Goal: Task Accomplishment & Management: Manage account settings

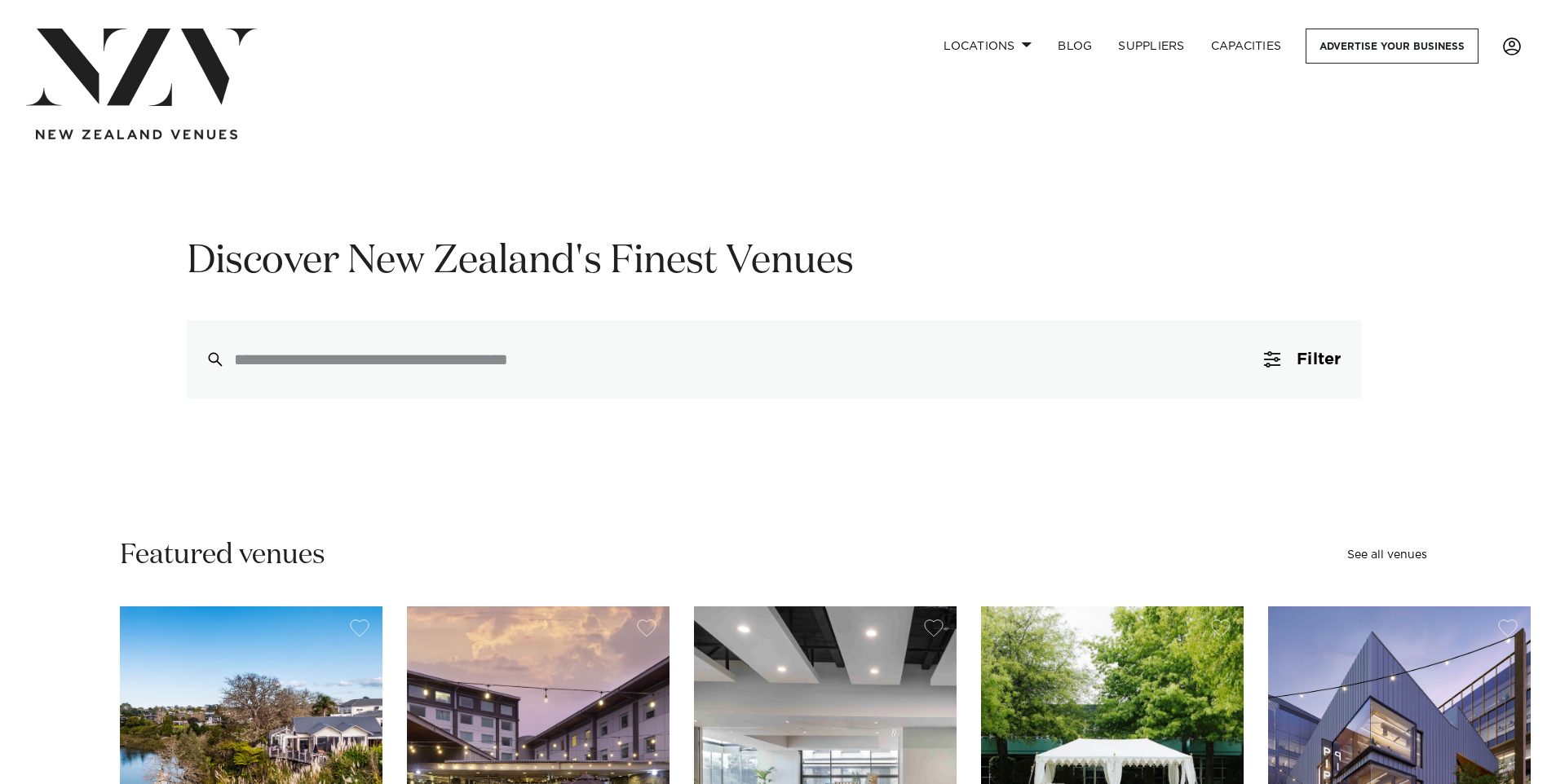
drag, startPoint x: 0, startPoint y: 0, endPoint x: 1517, endPoint y: 45, distance: 1517.7
click at [1517, 45] on span at bounding box center [1511, 46] width 18 height 18
click at [1453, 94] on link "EDIT PROFILE" at bounding box center [1455, 98] width 131 height 24
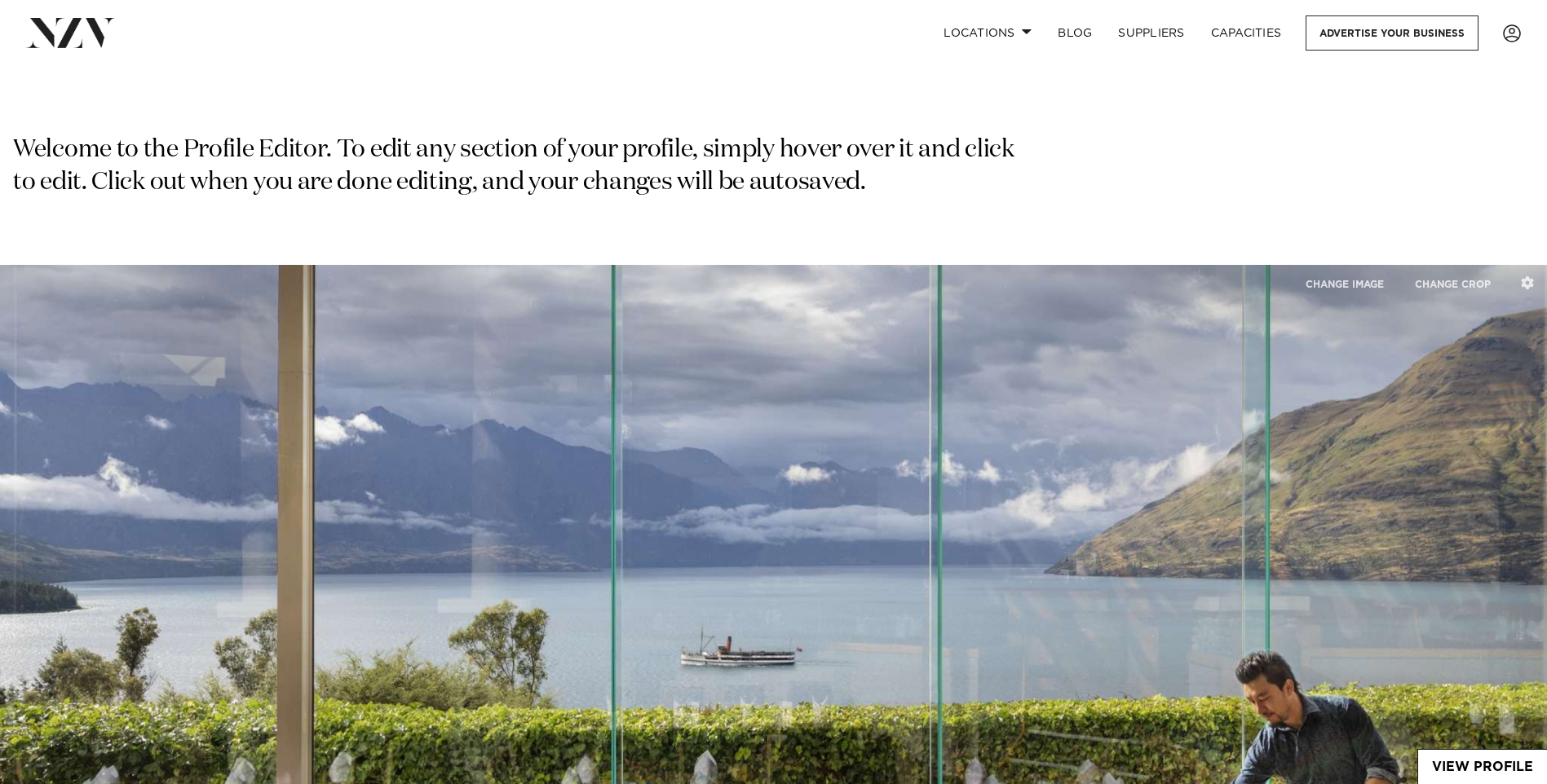
type input "**********"
type input "****"
type input "**********"
select select "**"
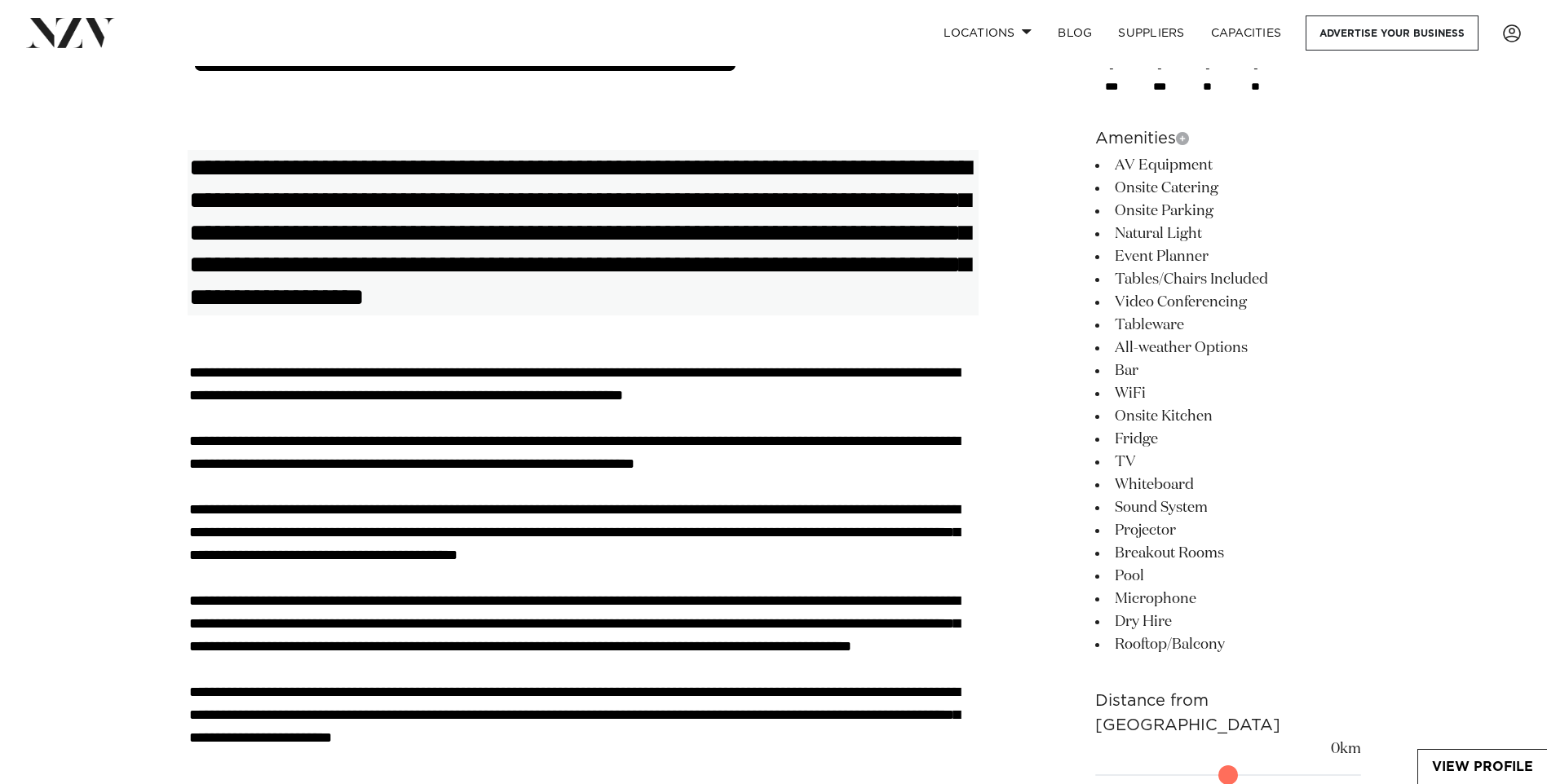
scroll to position [1223, 0]
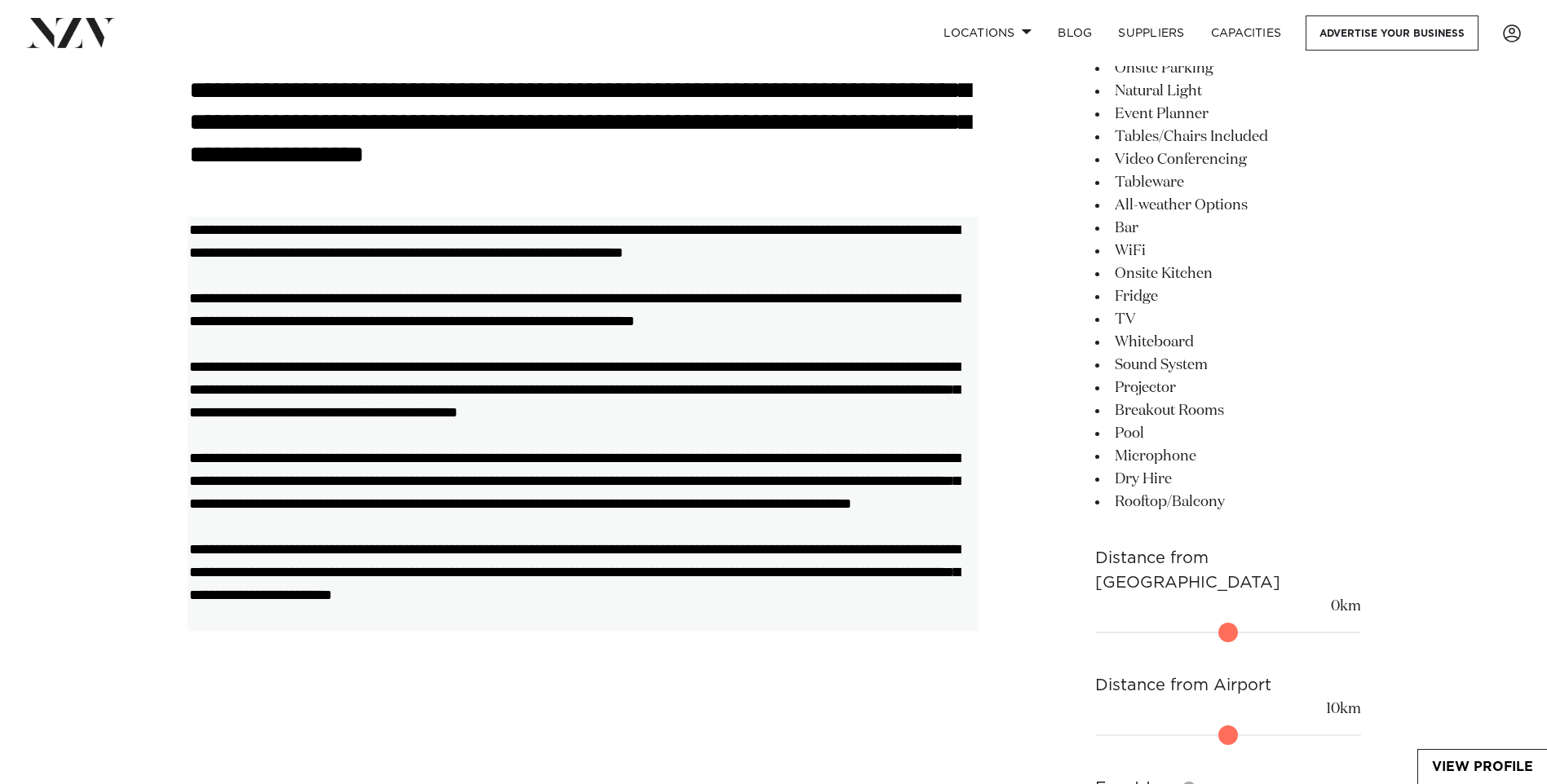
click at [543, 394] on textarea at bounding box center [582, 423] width 792 height 414
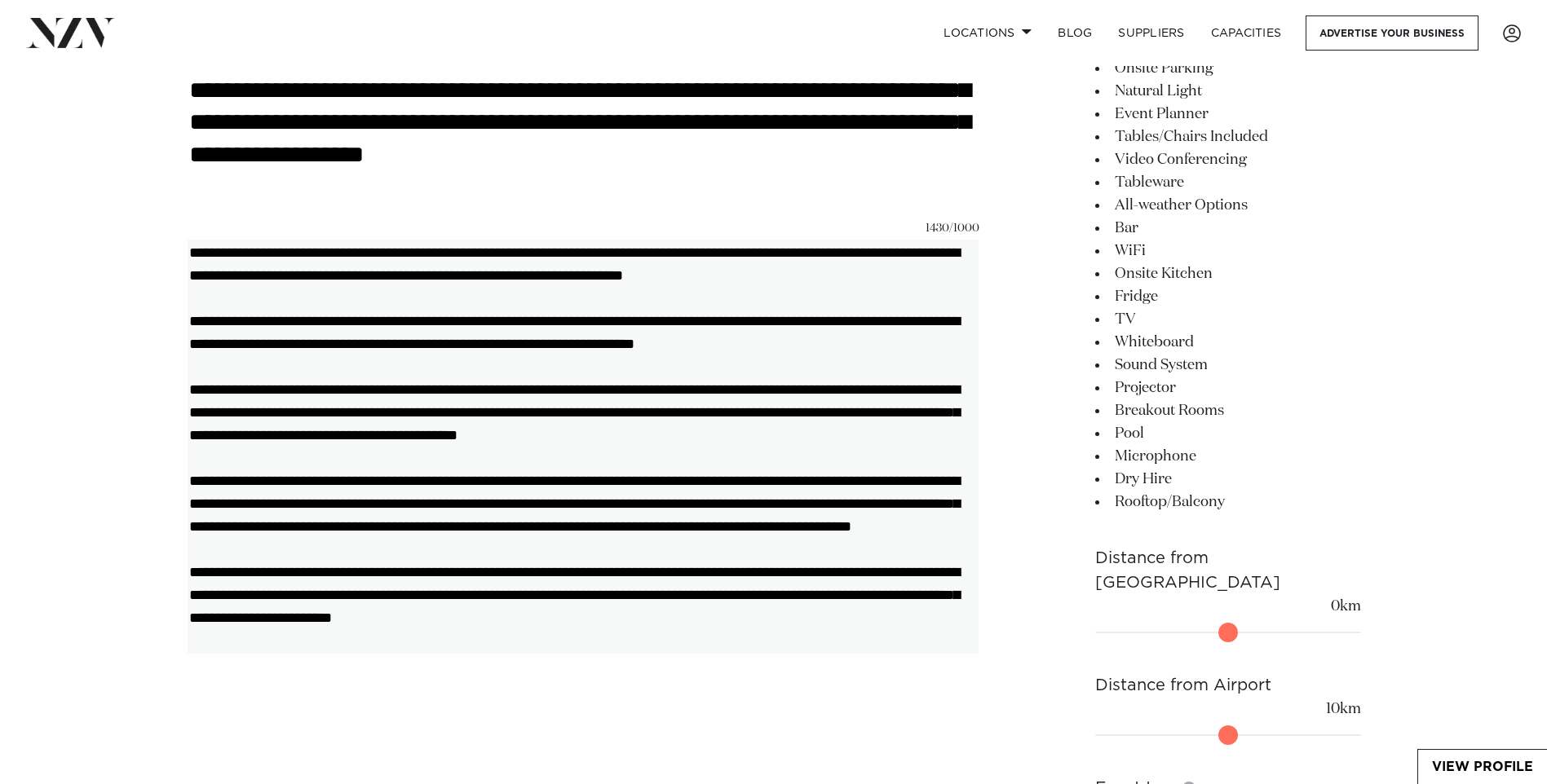
click at [479, 414] on textarea at bounding box center [582, 446] width 792 height 414
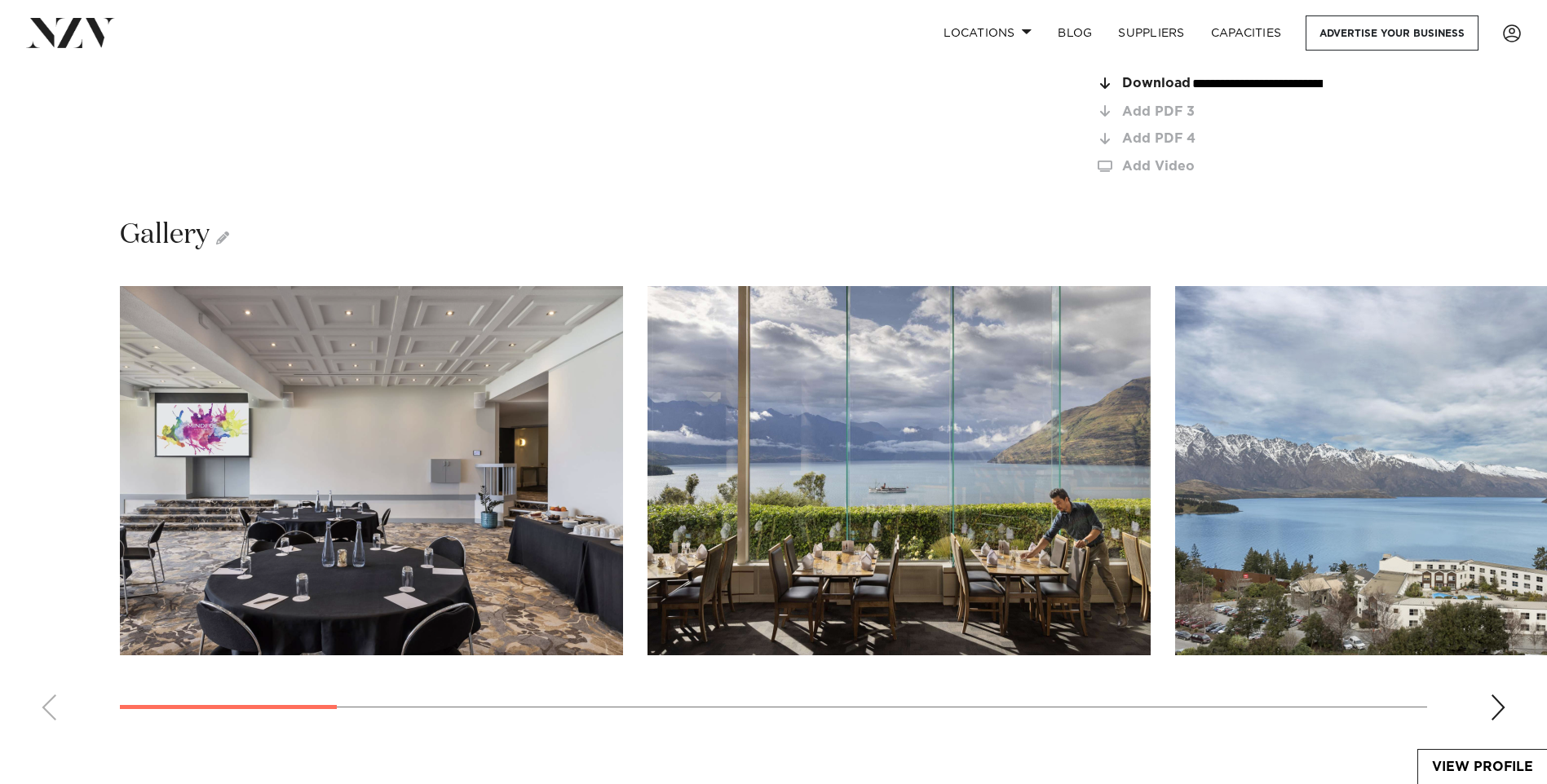
scroll to position [2853, 0]
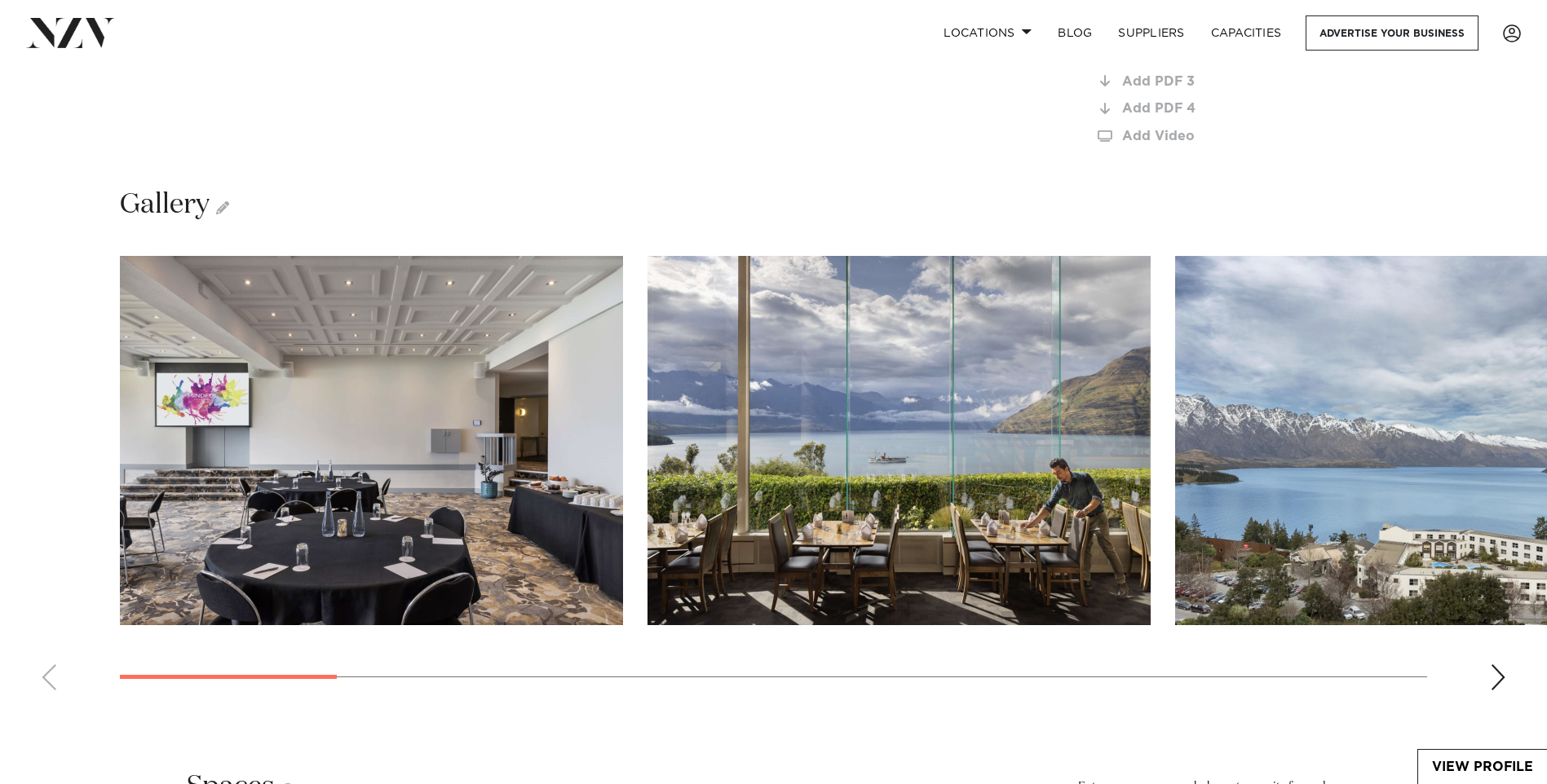
type textarea "**********"
click at [1502, 664] on div "Next slide" at bounding box center [1497, 677] width 17 height 26
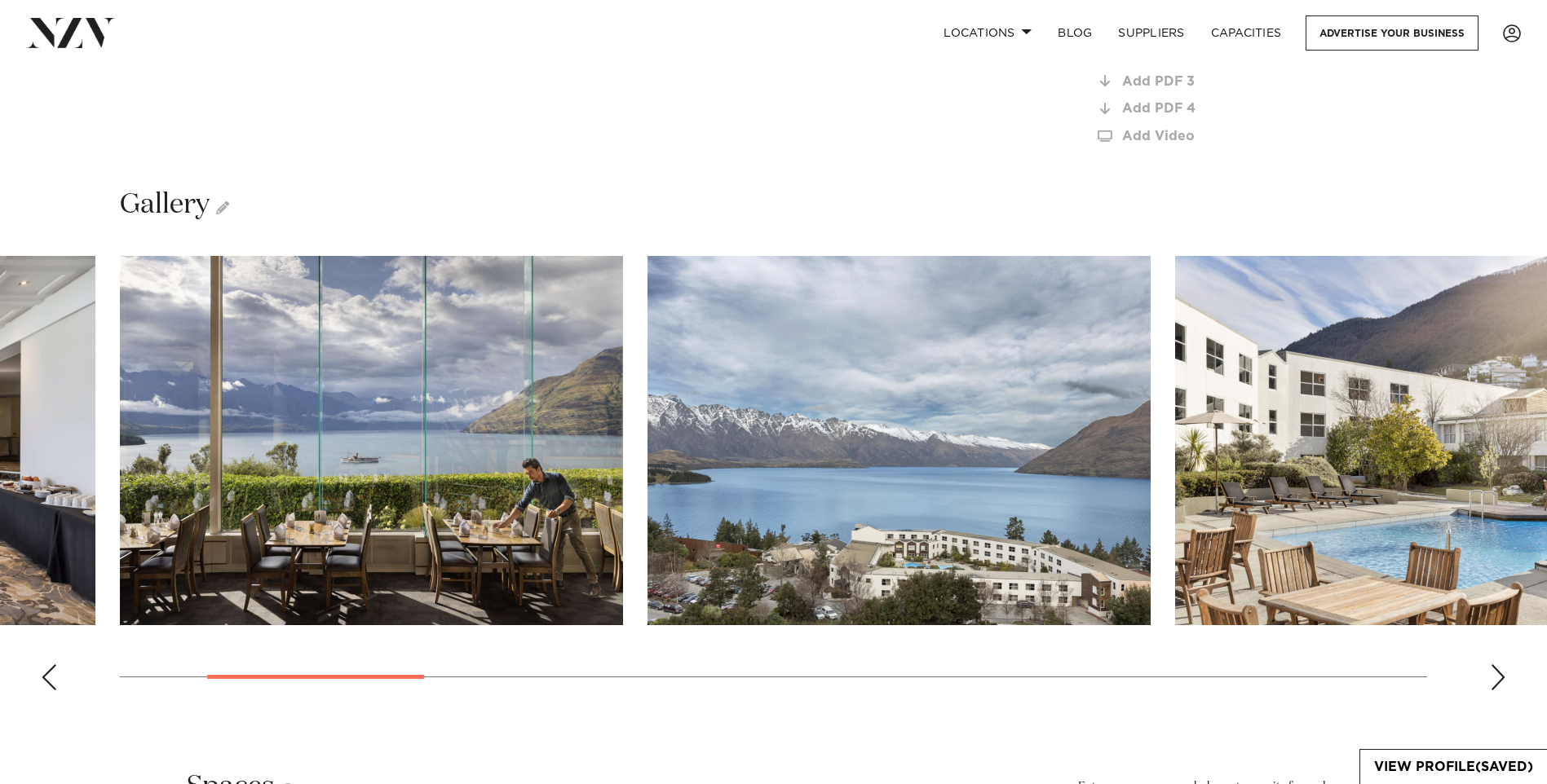
click at [1502, 664] on div "Next slide" at bounding box center [1497, 677] width 17 height 26
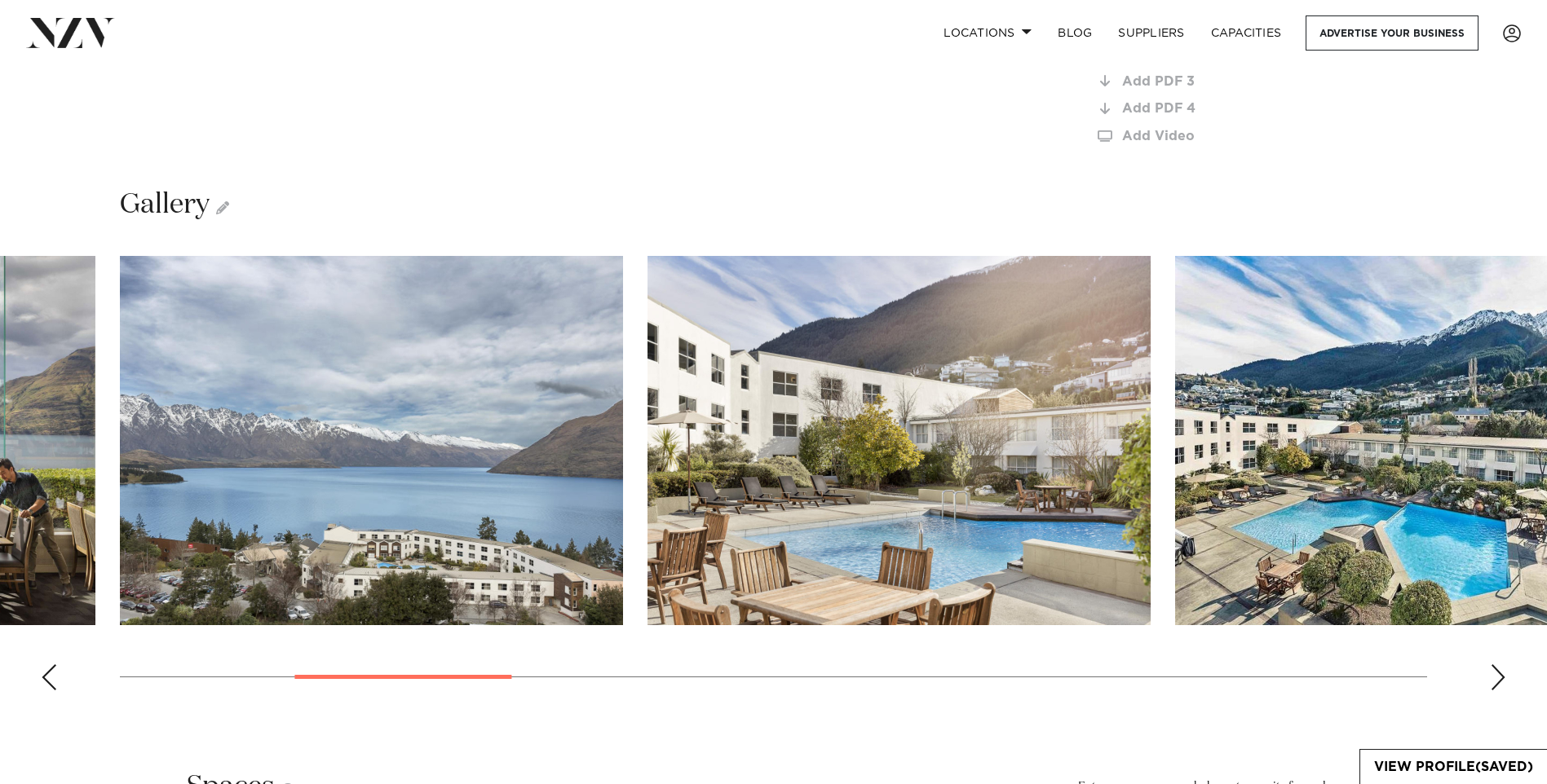
click at [1502, 664] on div "Next slide" at bounding box center [1497, 677] width 17 height 26
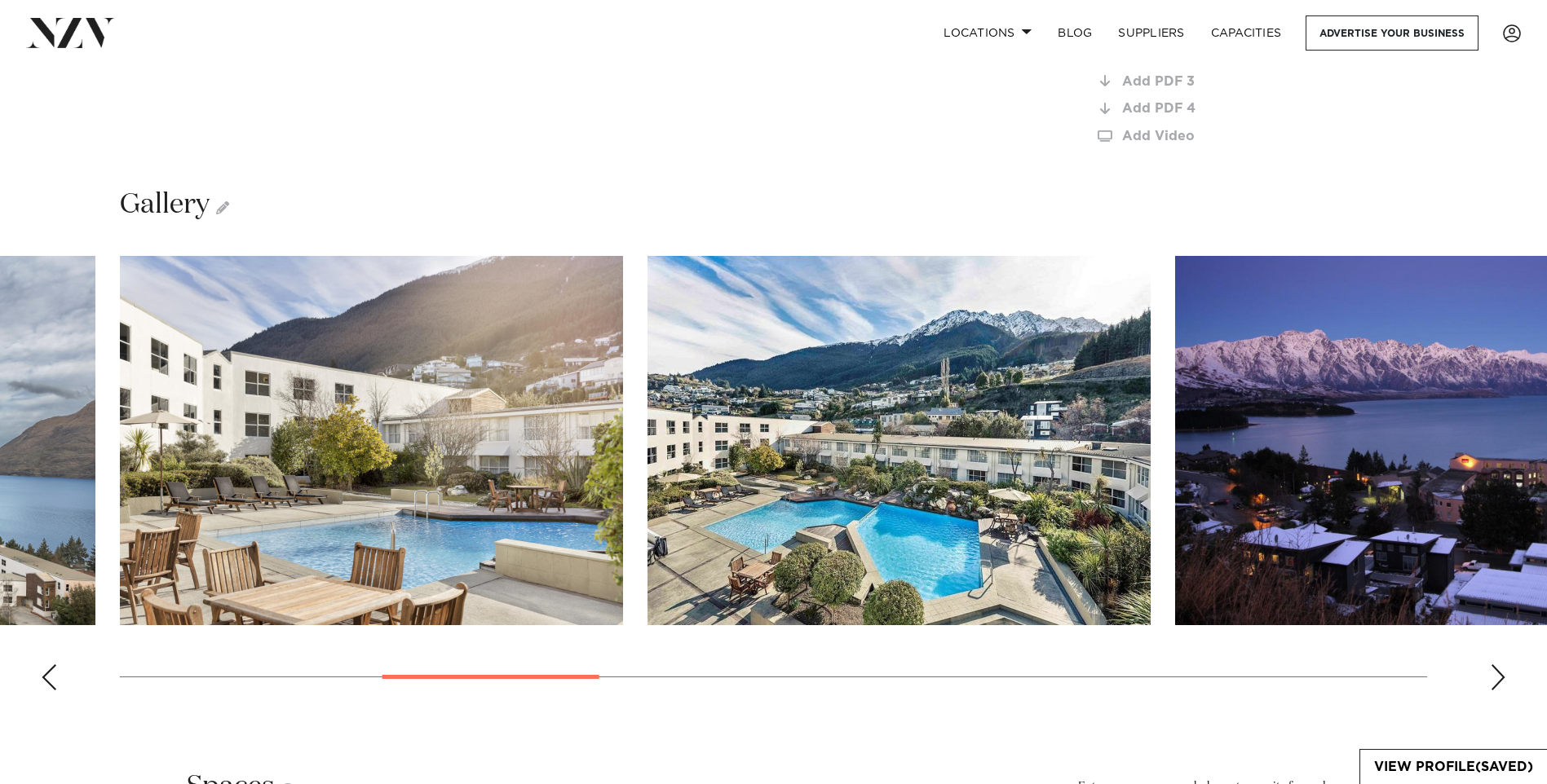
click at [1502, 664] on div "Next slide" at bounding box center [1497, 677] width 17 height 26
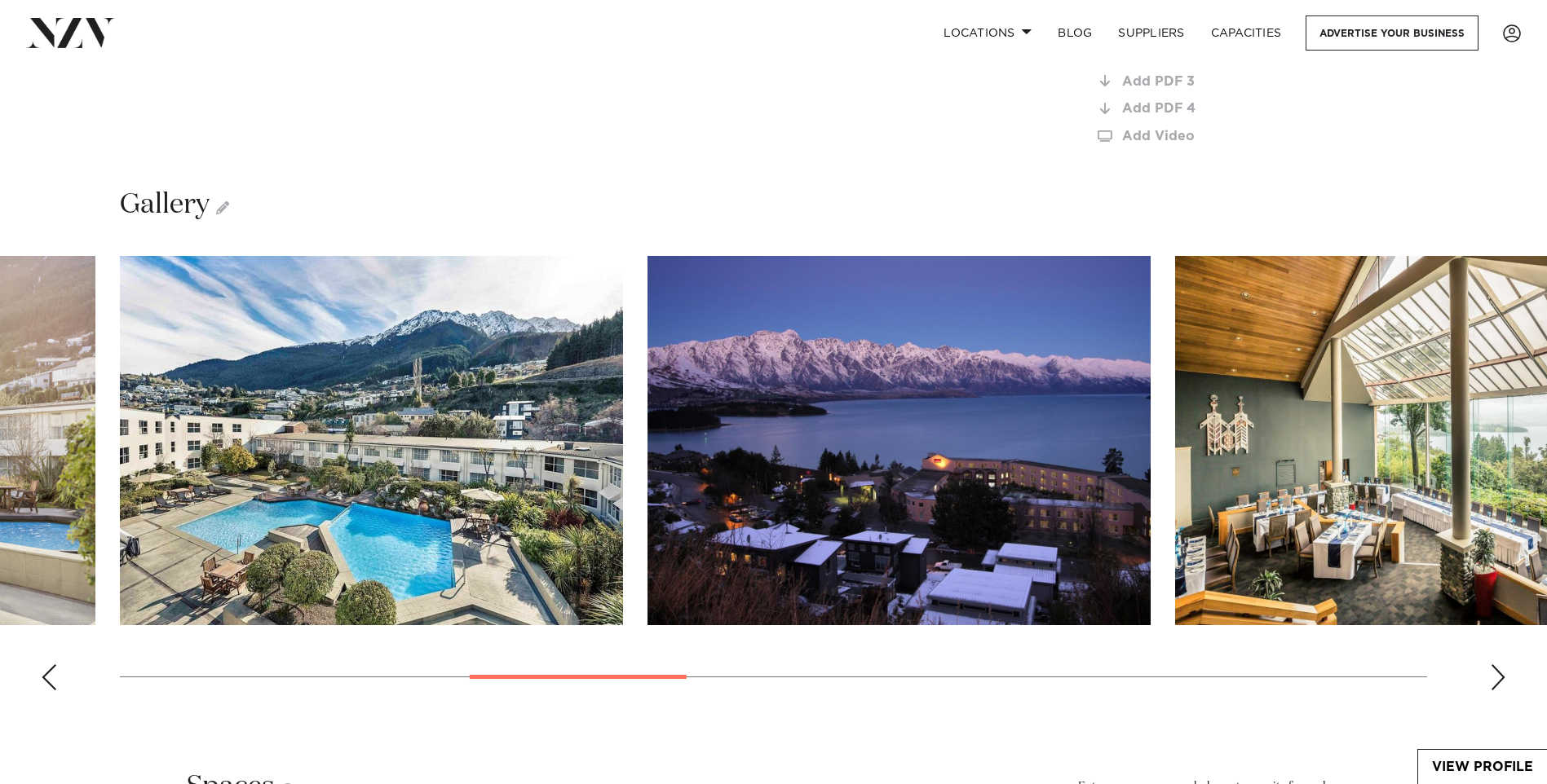
click at [1502, 664] on div "Next slide" at bounding box center [1497, 677] width 17 height 26
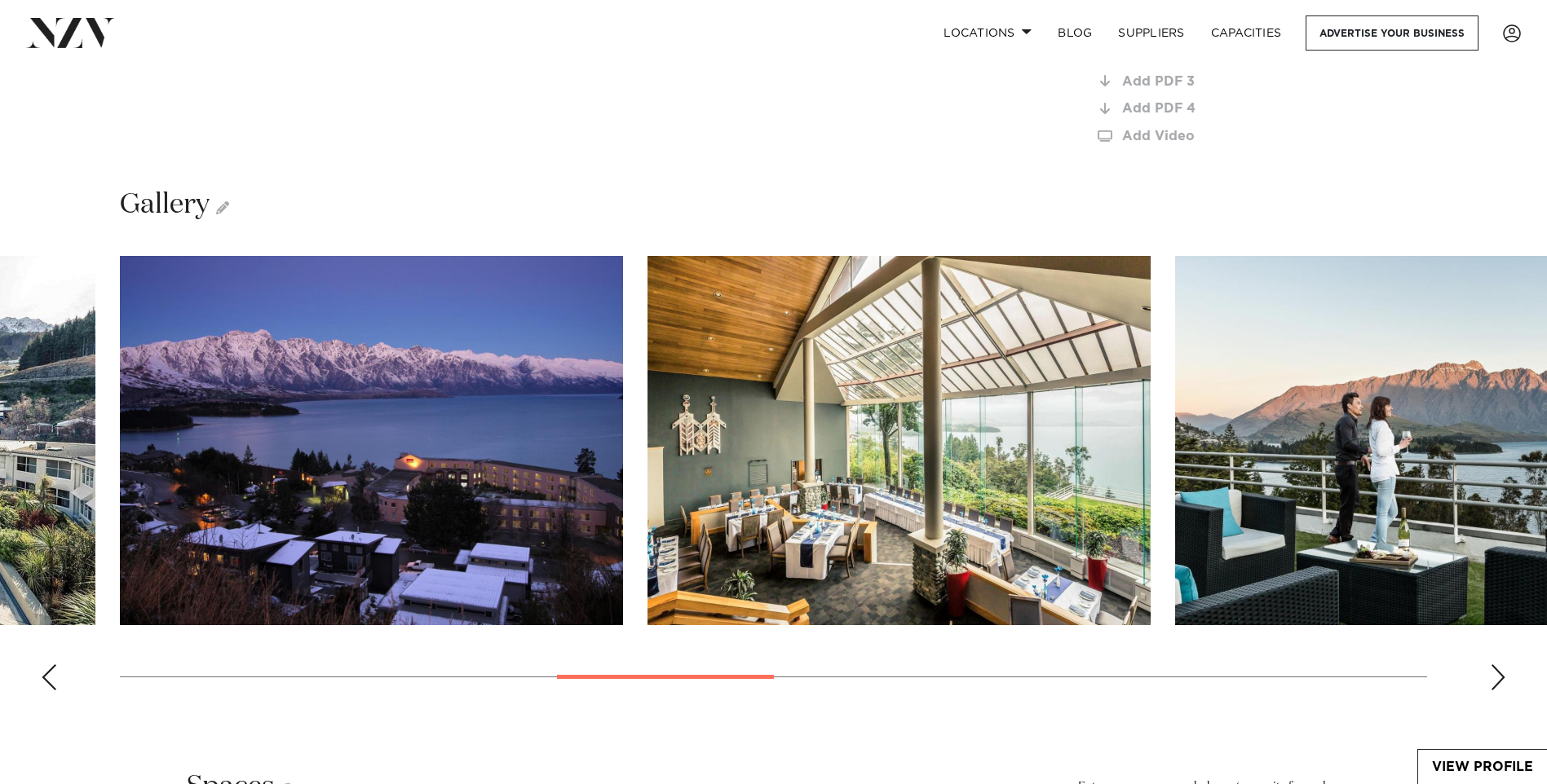
click at [1502, 664] on div "Next slide" at bounding box center [1497, 677] width 17 height 26
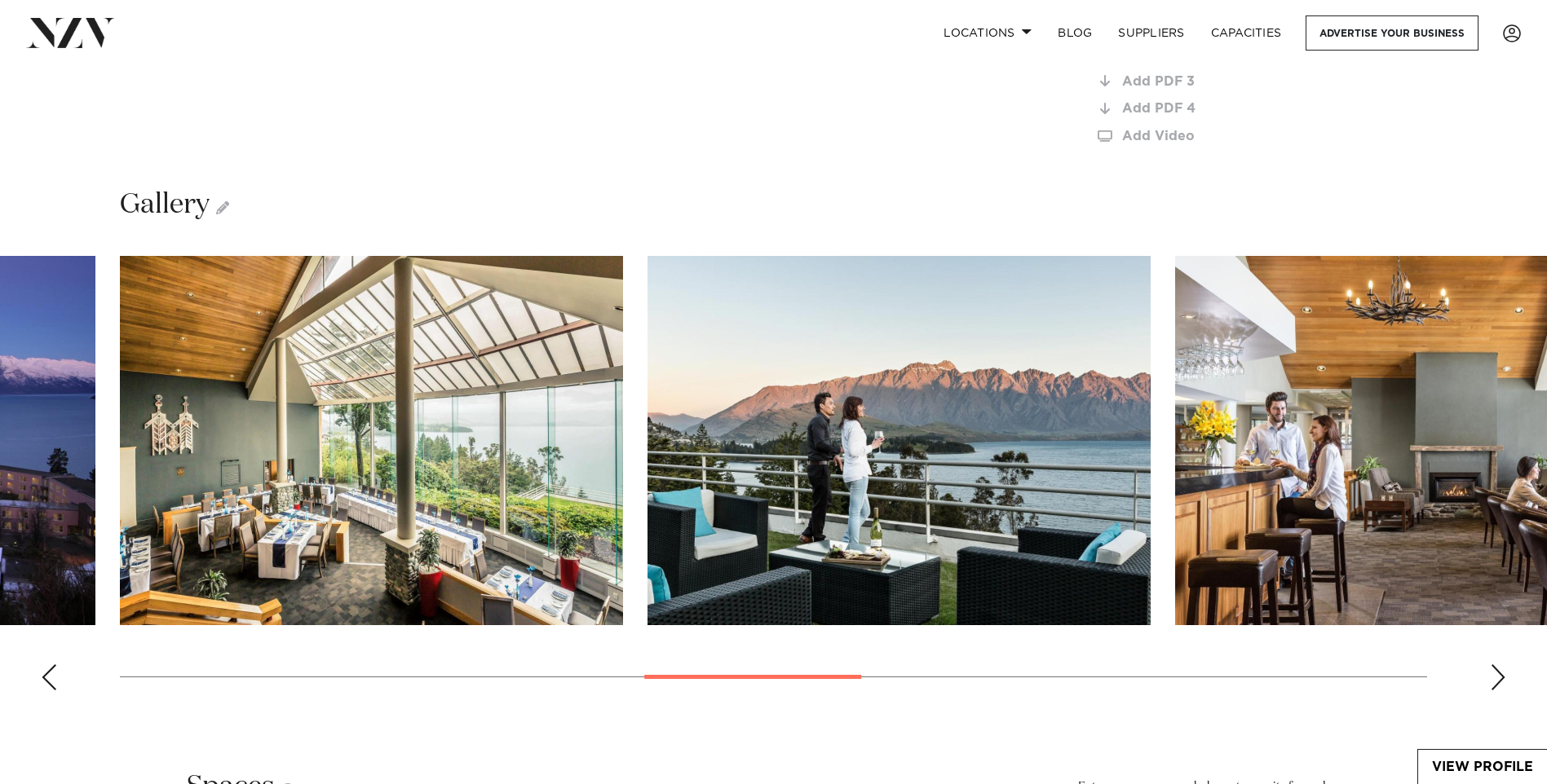
click at [1502, 664] on div "Next slide" at bounding box center [1497, 677] width 17 height 26
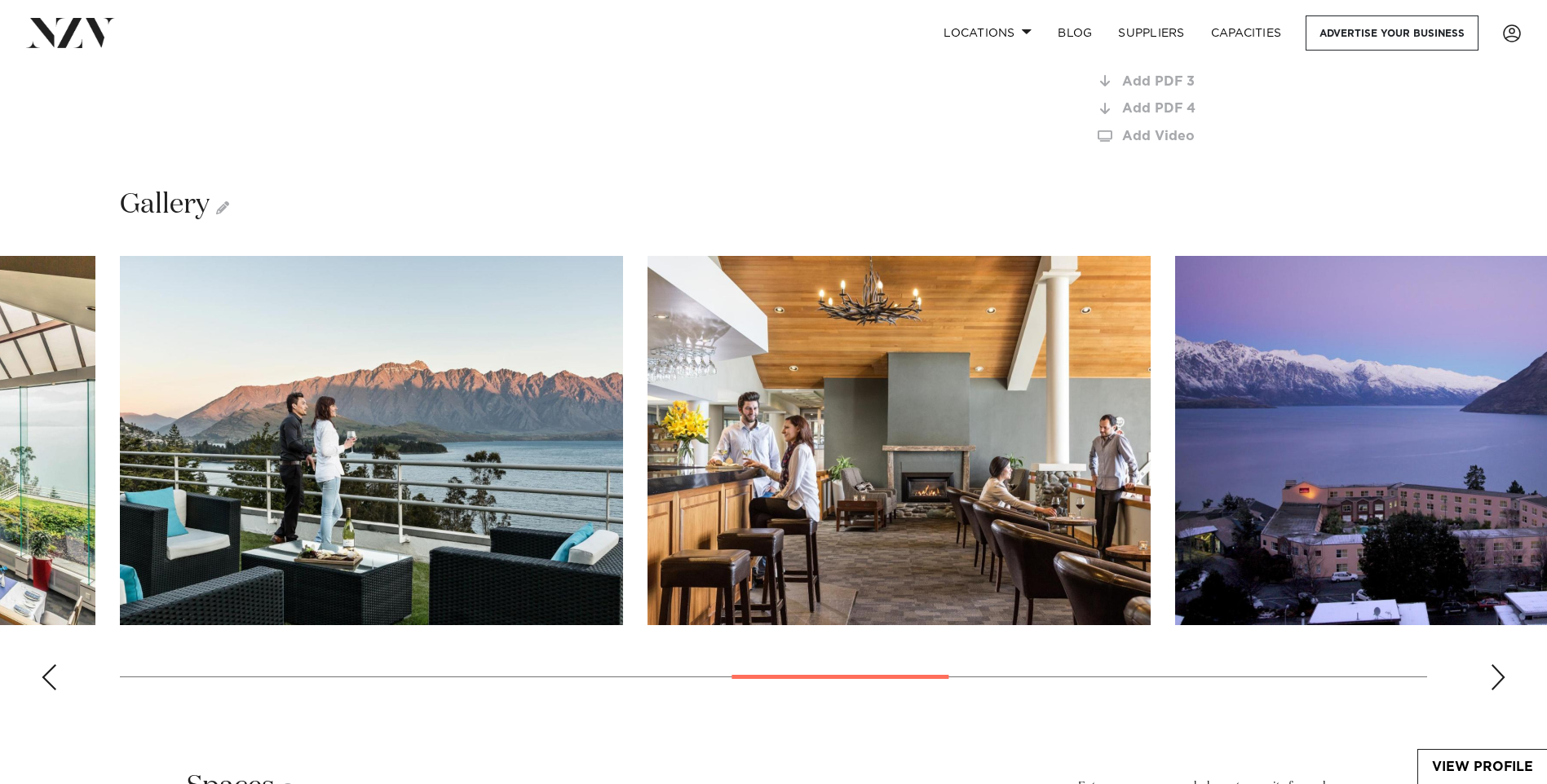
click at [1502, 664] on div "Next slide" at bounding box center [1497, 677] width 17 height 26
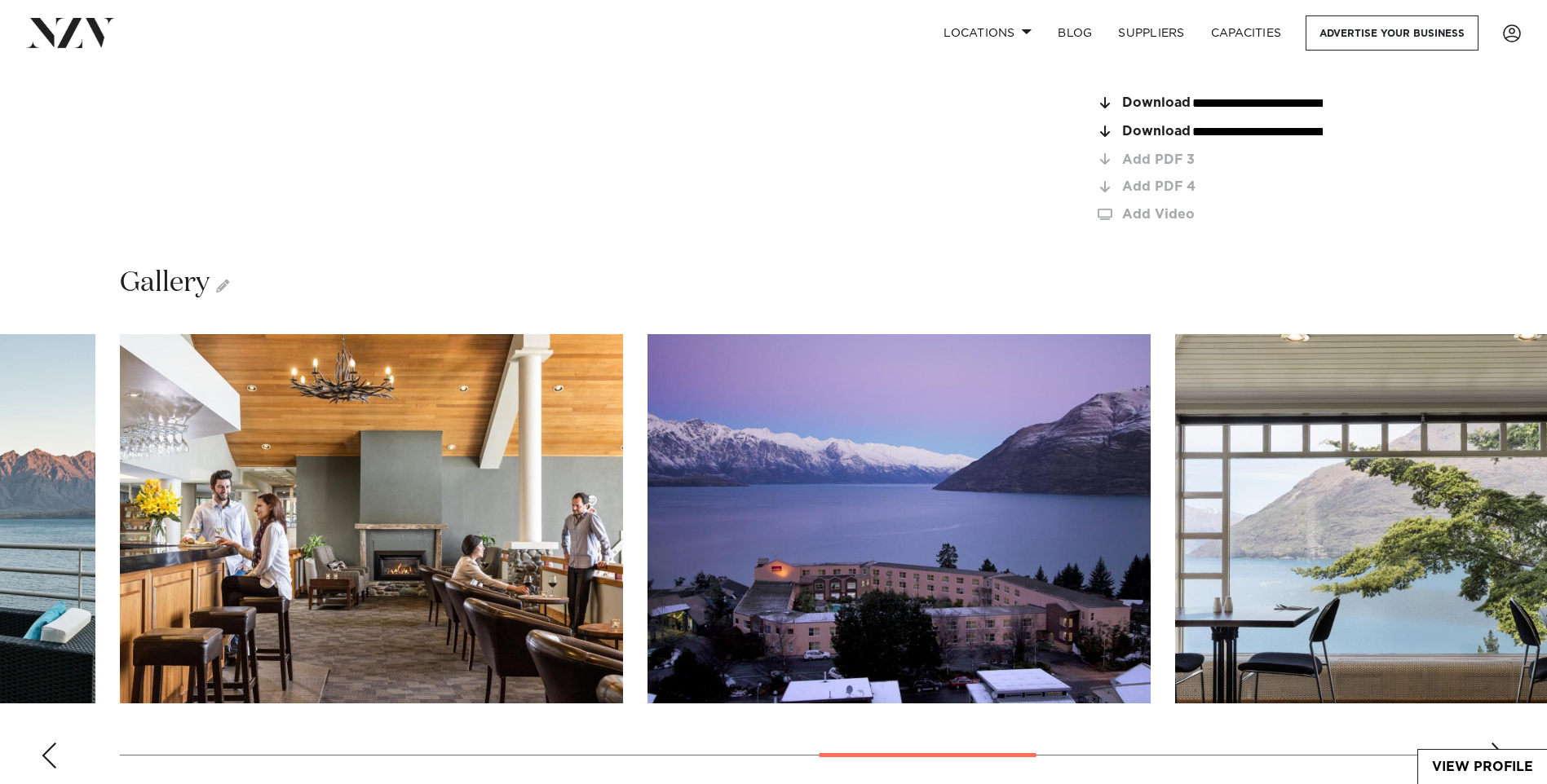
scroll to position [2771, 0]
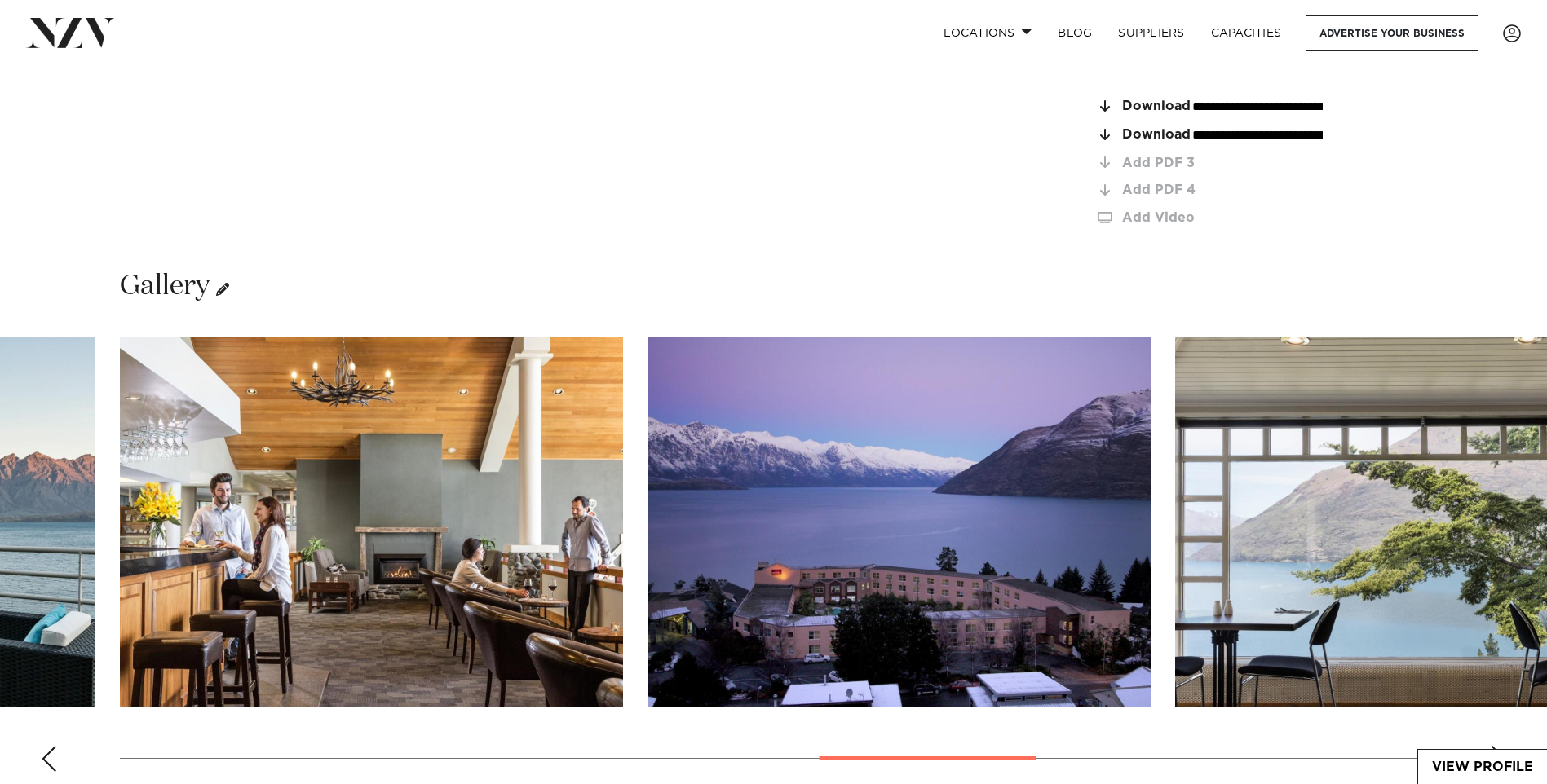
click at [226, 283] on icon at bounding box center [222, 289] width 13 height 13
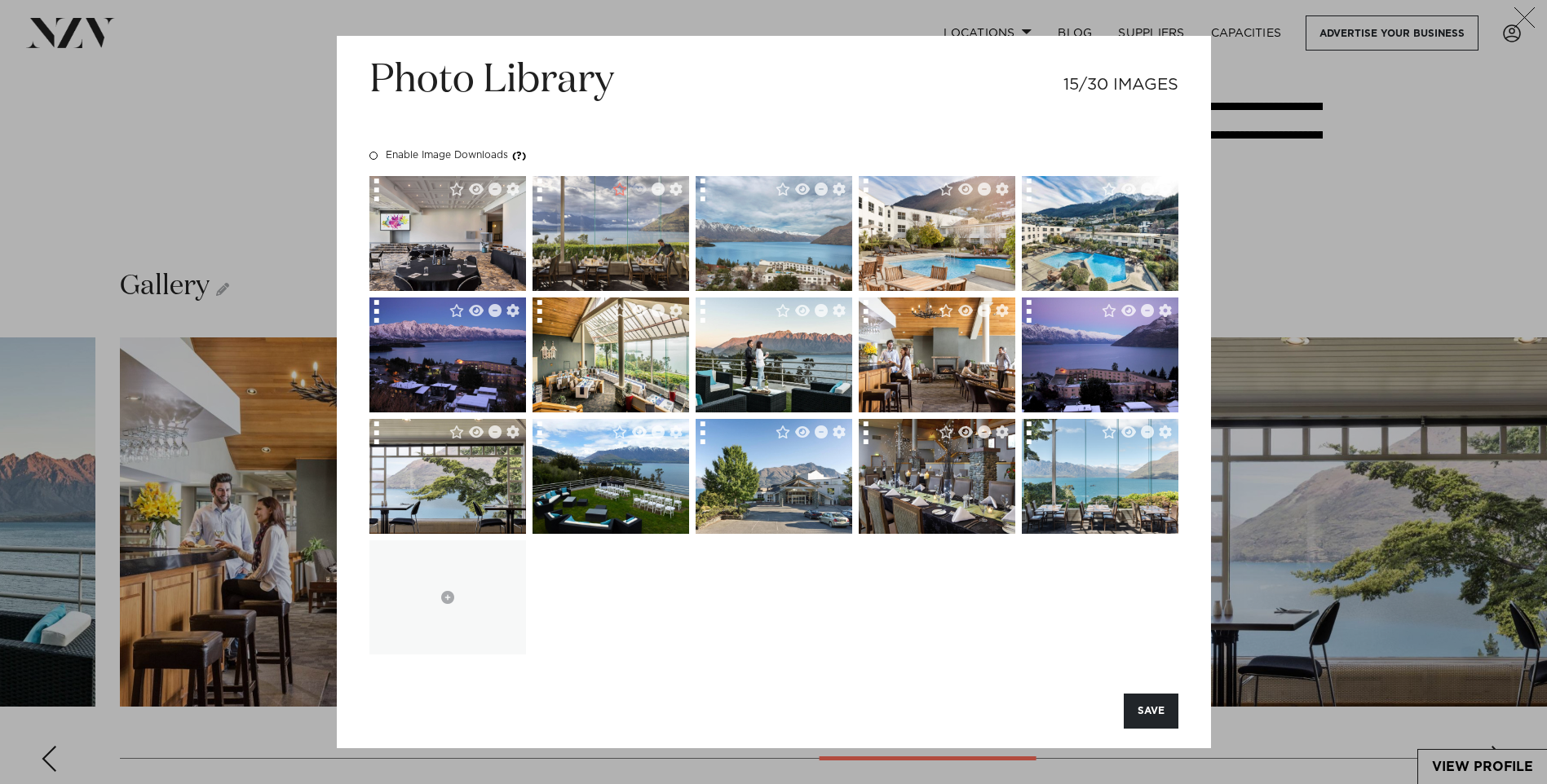
click at [379, 316] on div at bounding box center [381, 314] width 23 height 34
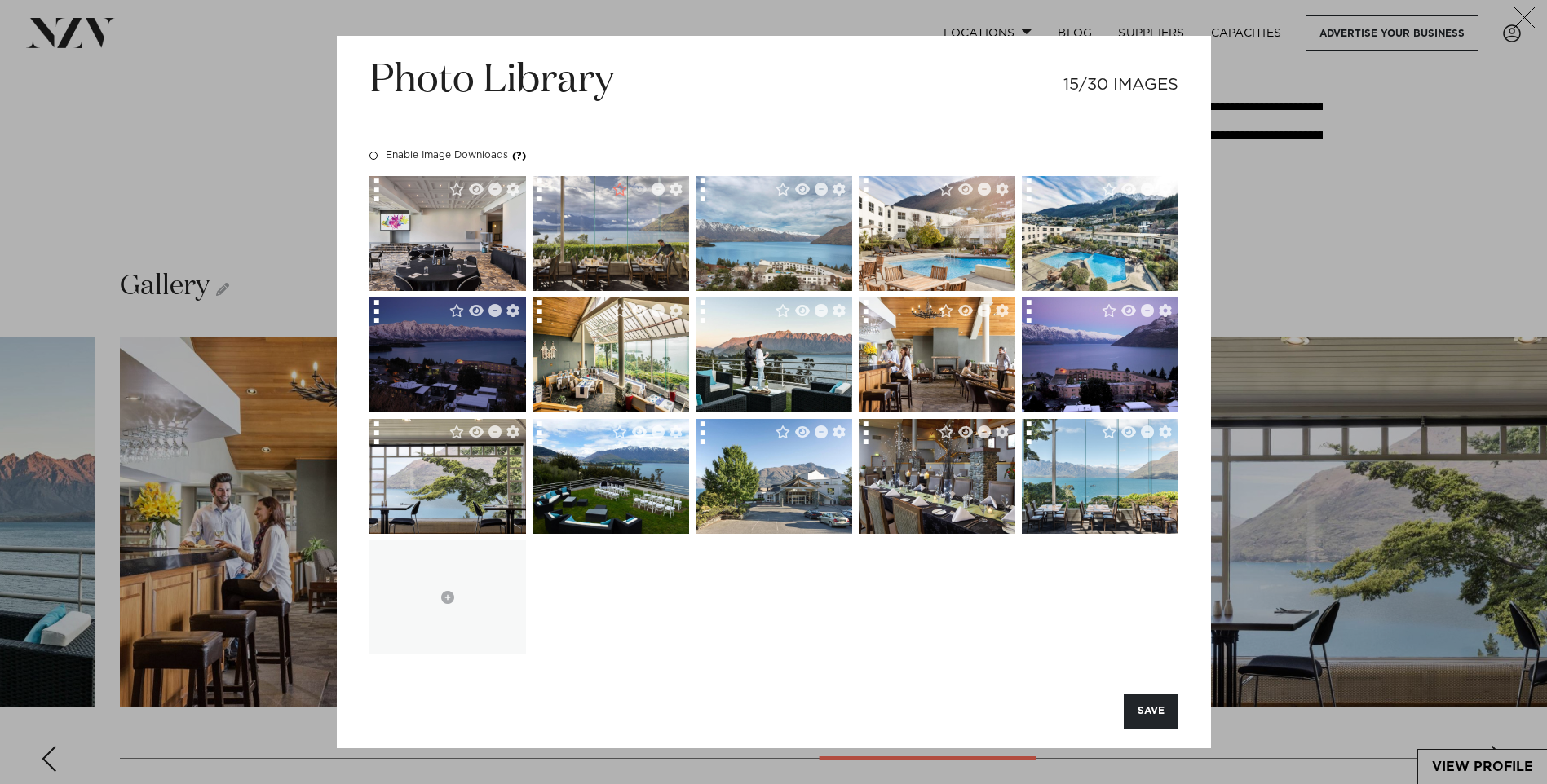
click at [395, 314] on img at bounding box center [456, 355] width 173 height 115
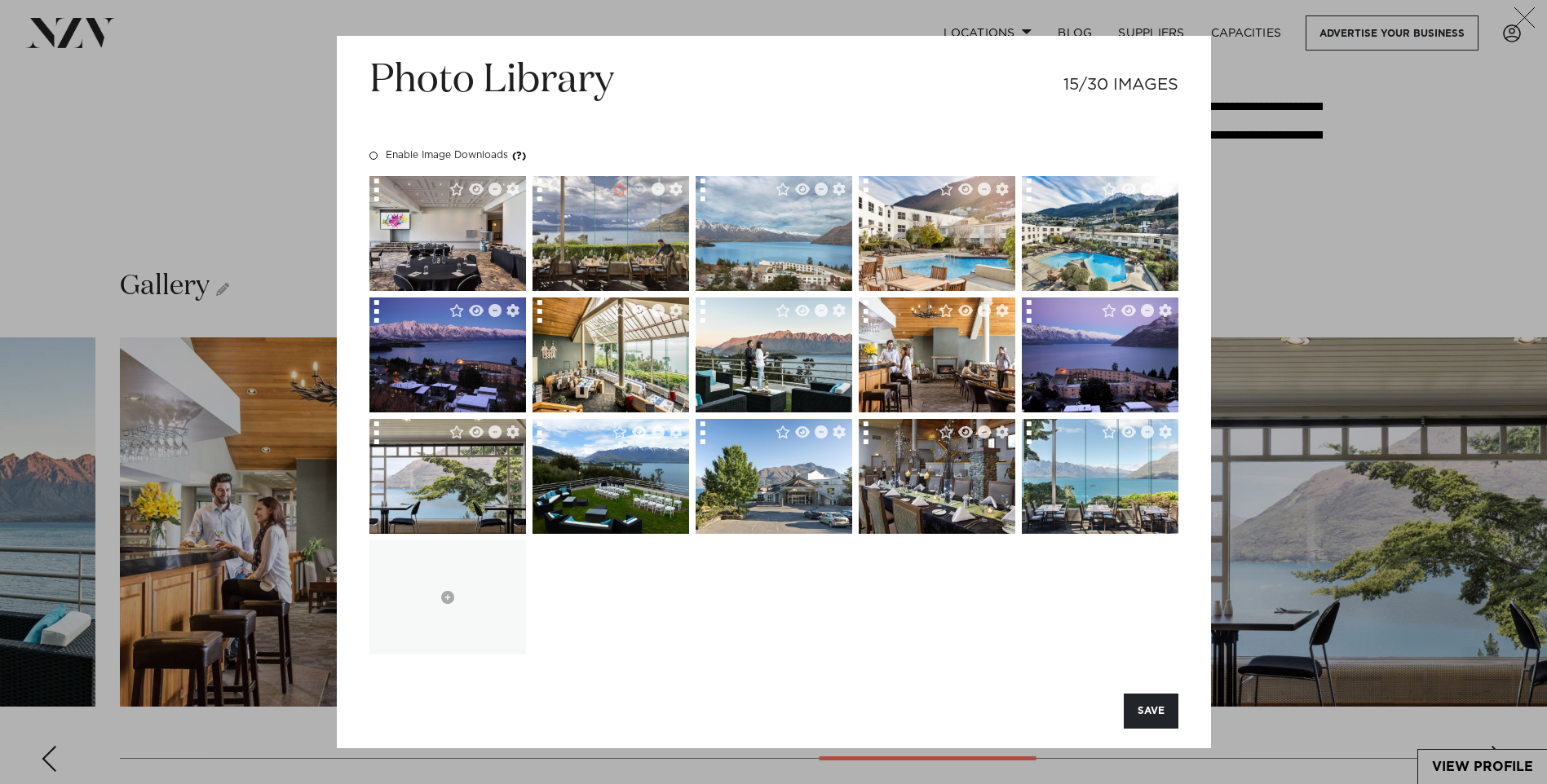
click at [376, 310] on div at bounding box center [381, 314] width 23 height 34
click at [515, 310] on icon "Open image properties" at bounding box center [512, 310] width 13 height 13
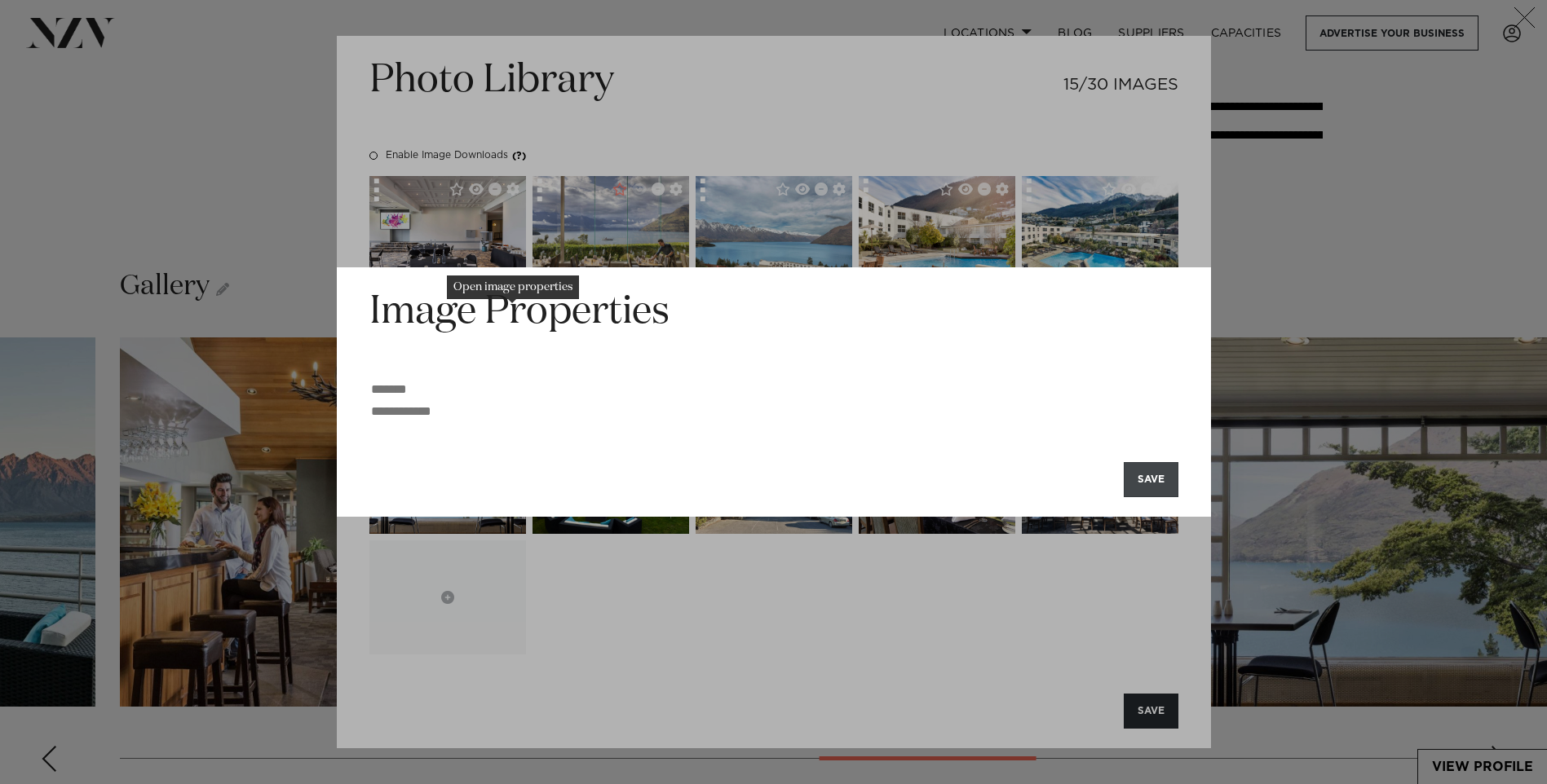
click at [1143, 483] on button "SAVE" at bounding box center [1151, 480] width 55 height 35
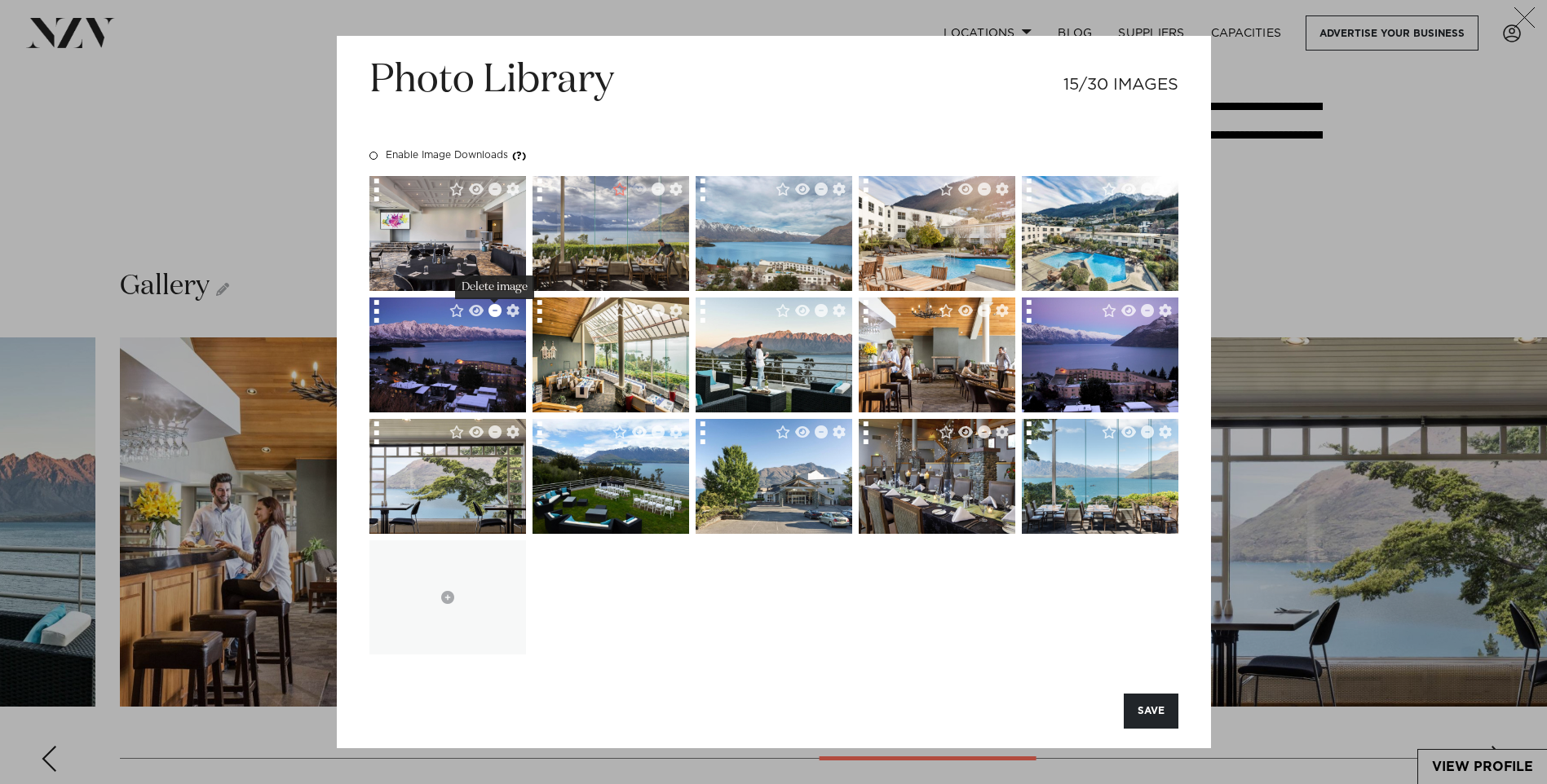
click at [491, 315] on icon "Delete image" at bounding box center [495, 310] width 13 height 13
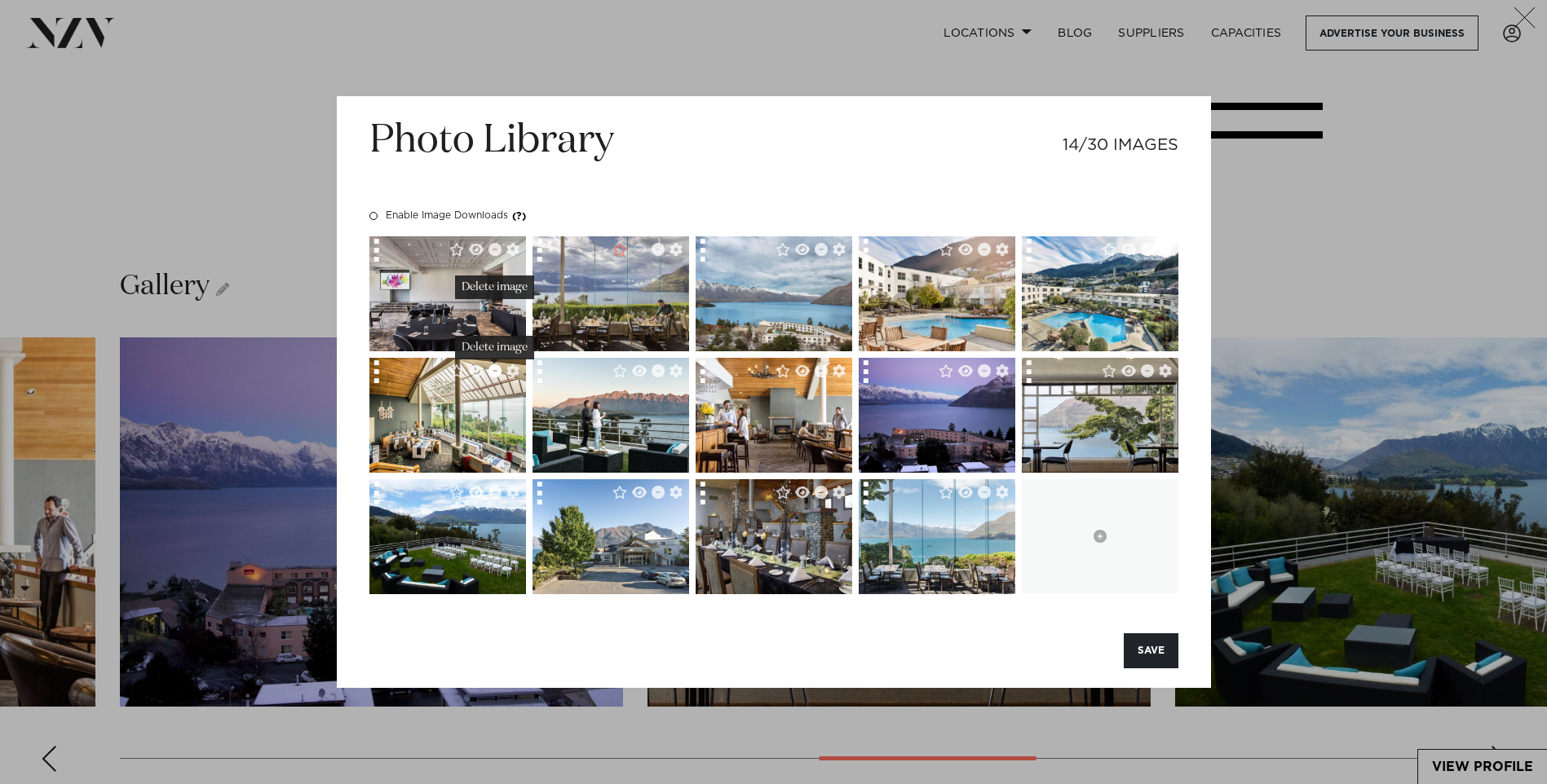
click at [495, 376] on icon "Delete image" at bounding box center [495, 371] width 13 height 13
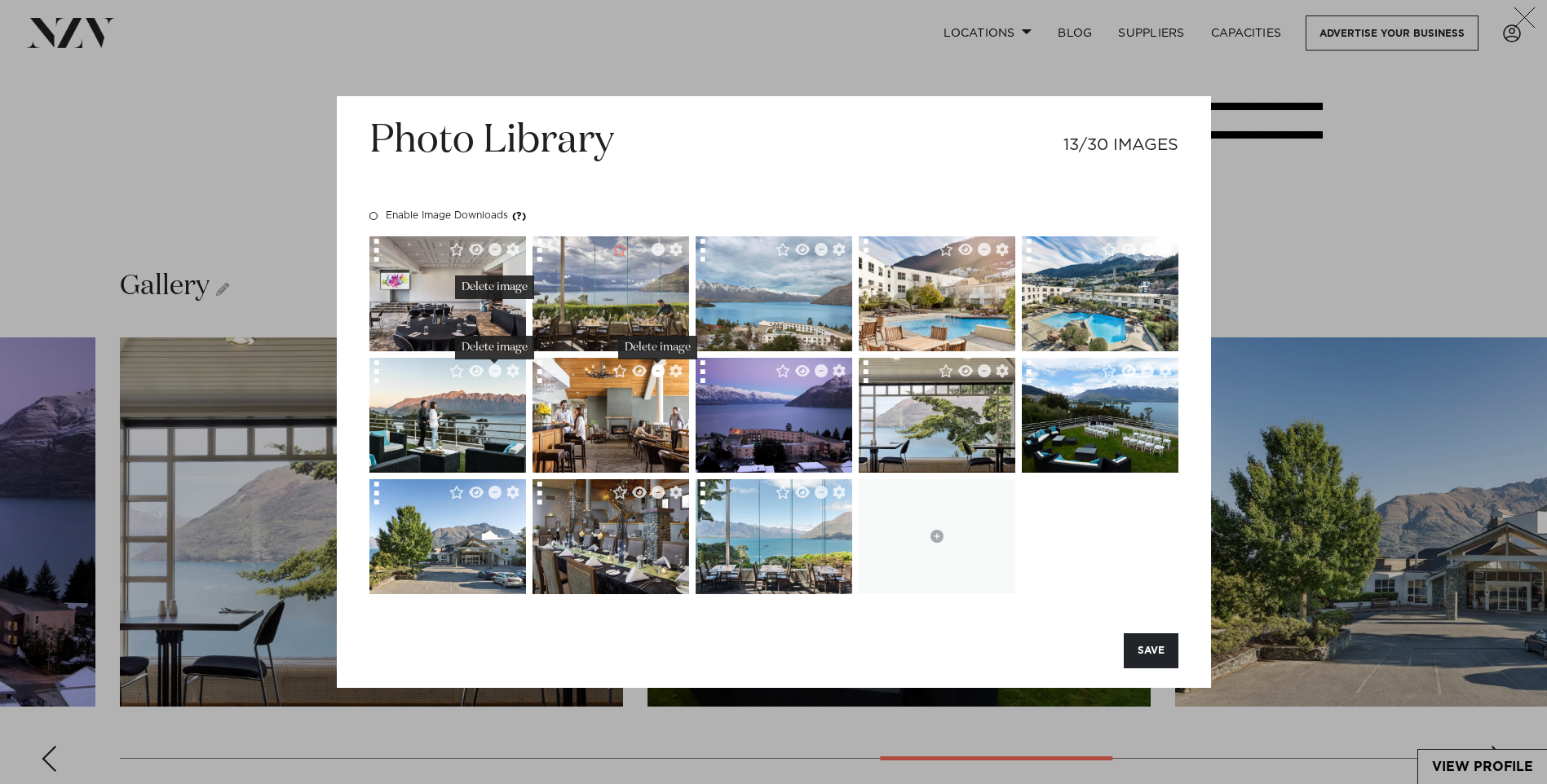
click at [655, 372] on icon "Delete image" at bounding box center [657, 371] width 13 height 13
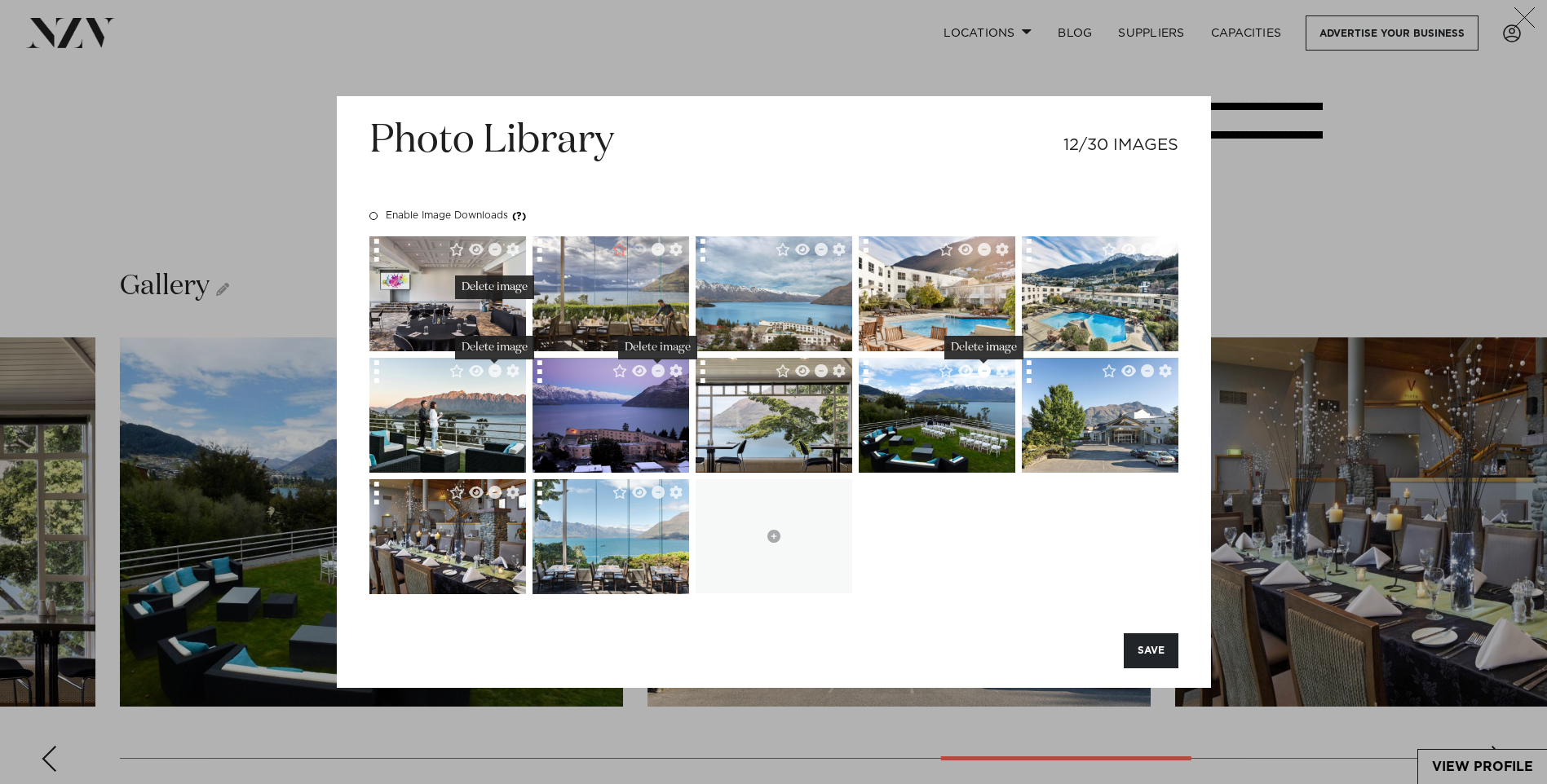
click at [983, 372] on icon "Delete image" at bounding box center [983, 371] width 13 height 13
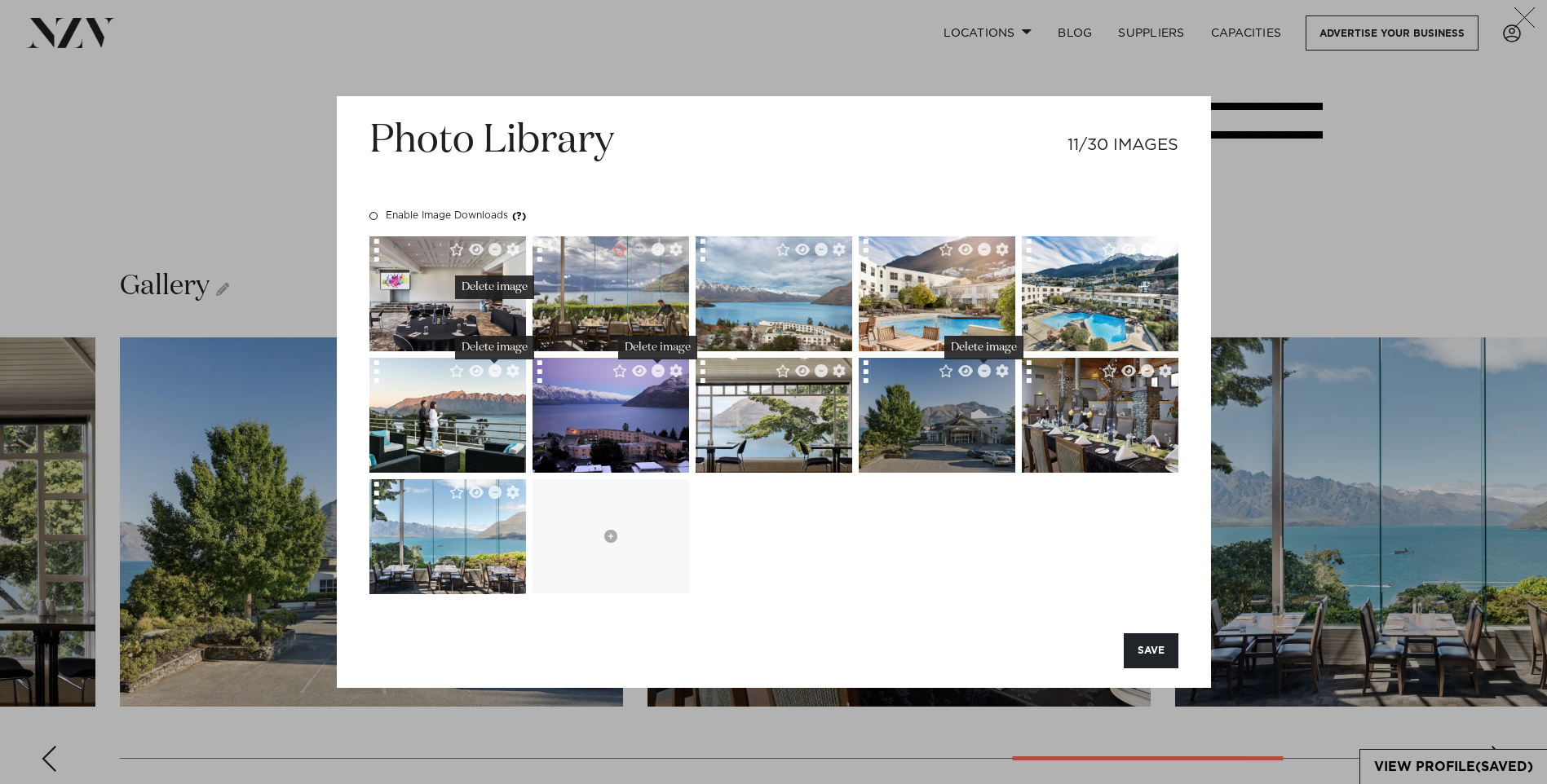
drag, startPoint x: 971, startPoint y: 315, endPoint x: 932, endPoint y: 405, distance: 98.1
click at [932, 405] on div at bounding box center [774, 414] width 809 height 358
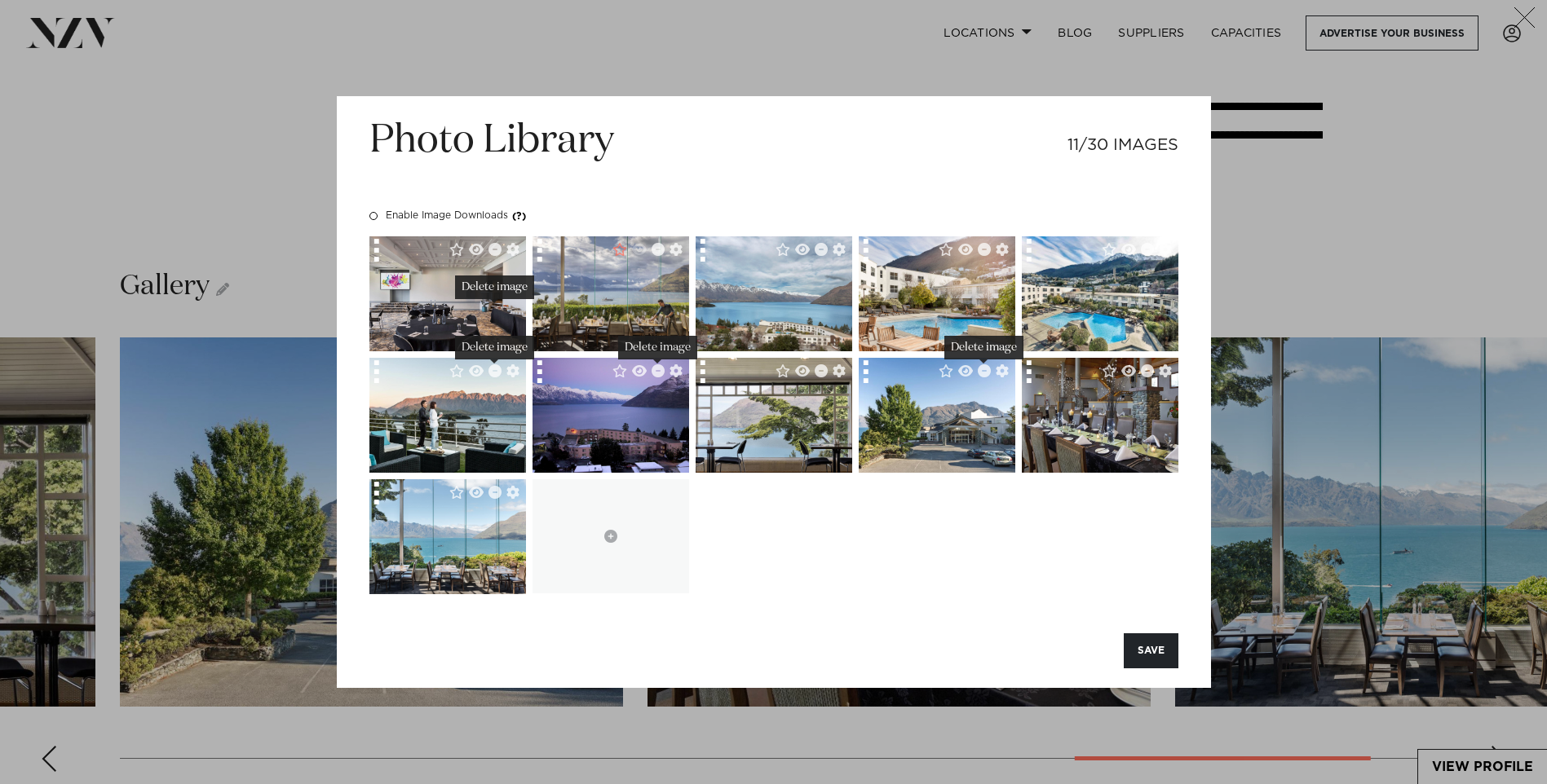
drag, startPoint x: 920, startPoint y: 282, endPoint x: 856, endPoint y: 281, distance: 64.0
click at [856, 281] on div at bounding box center [774, 414] width 809 height 358
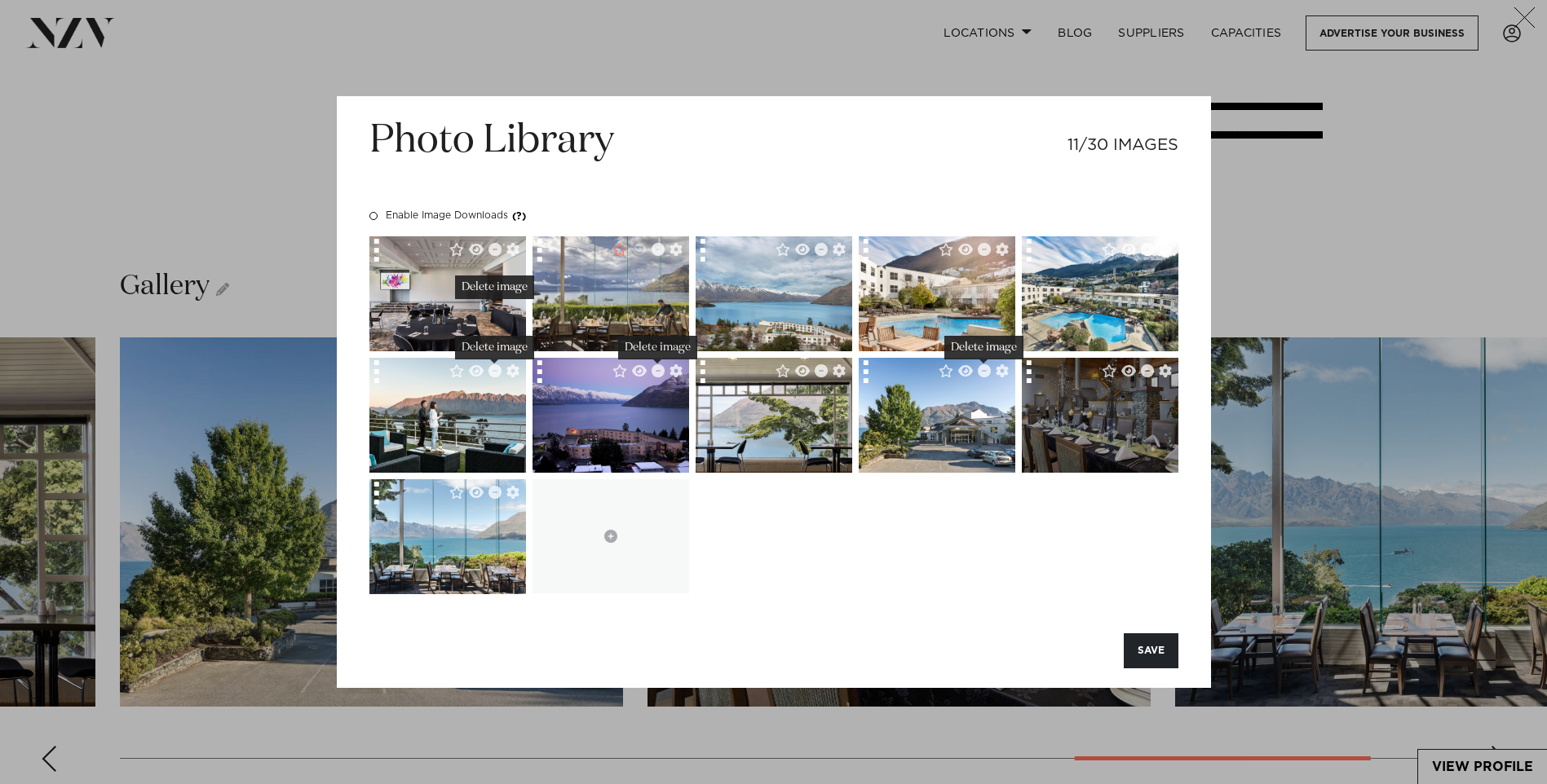
click at [1147, 426] on img at bounding box center [1099, 415] width 173 height 115
click at [1063, 431] on img at bounding box center [1099, 415] width 173 height 115
click at [1064, 430] on img at bounding box center [1099, 415] width 173 height 115
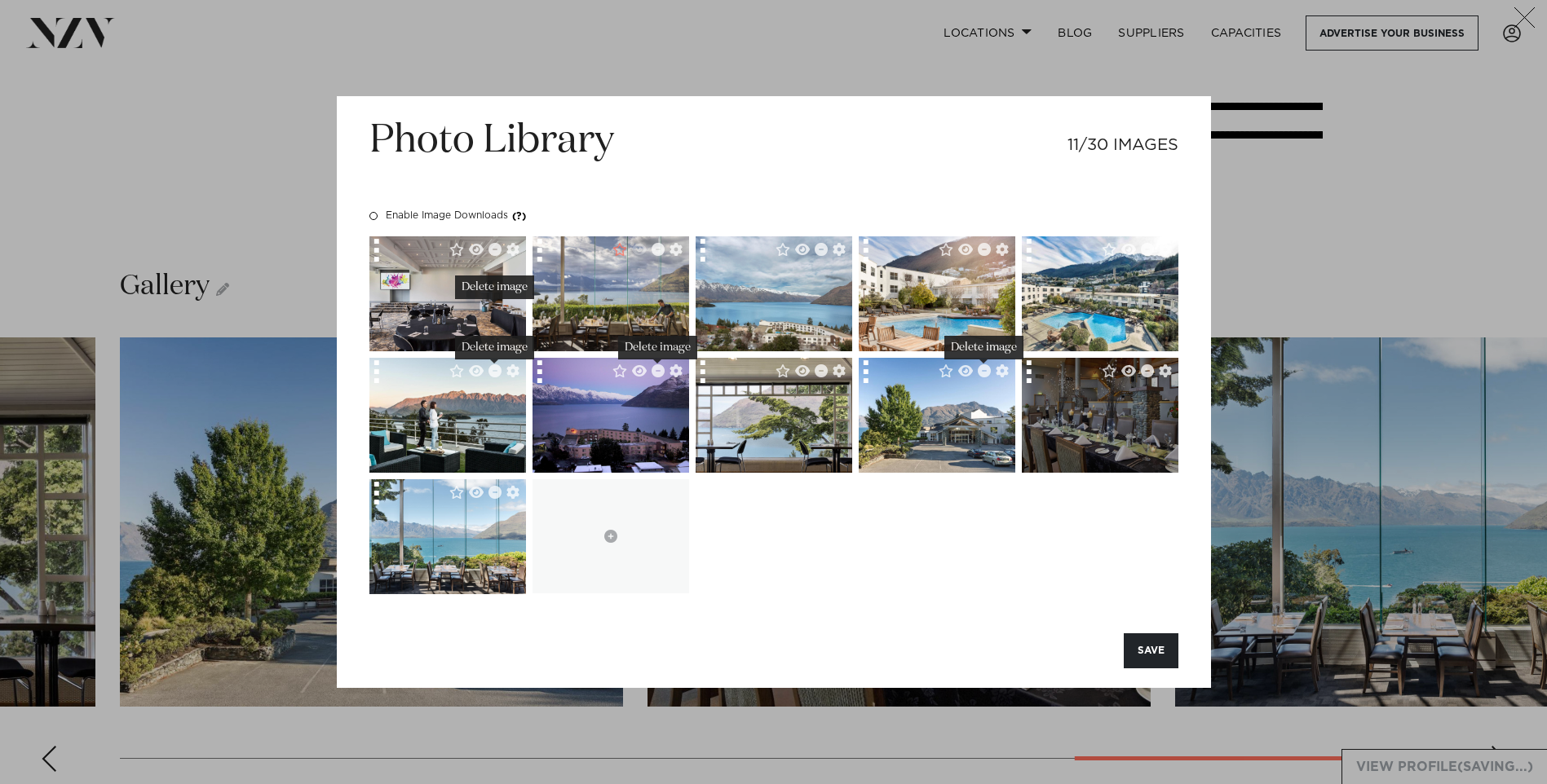
click at [1064, 430] on img at bounding box center [1099, 415] width 173 height 115
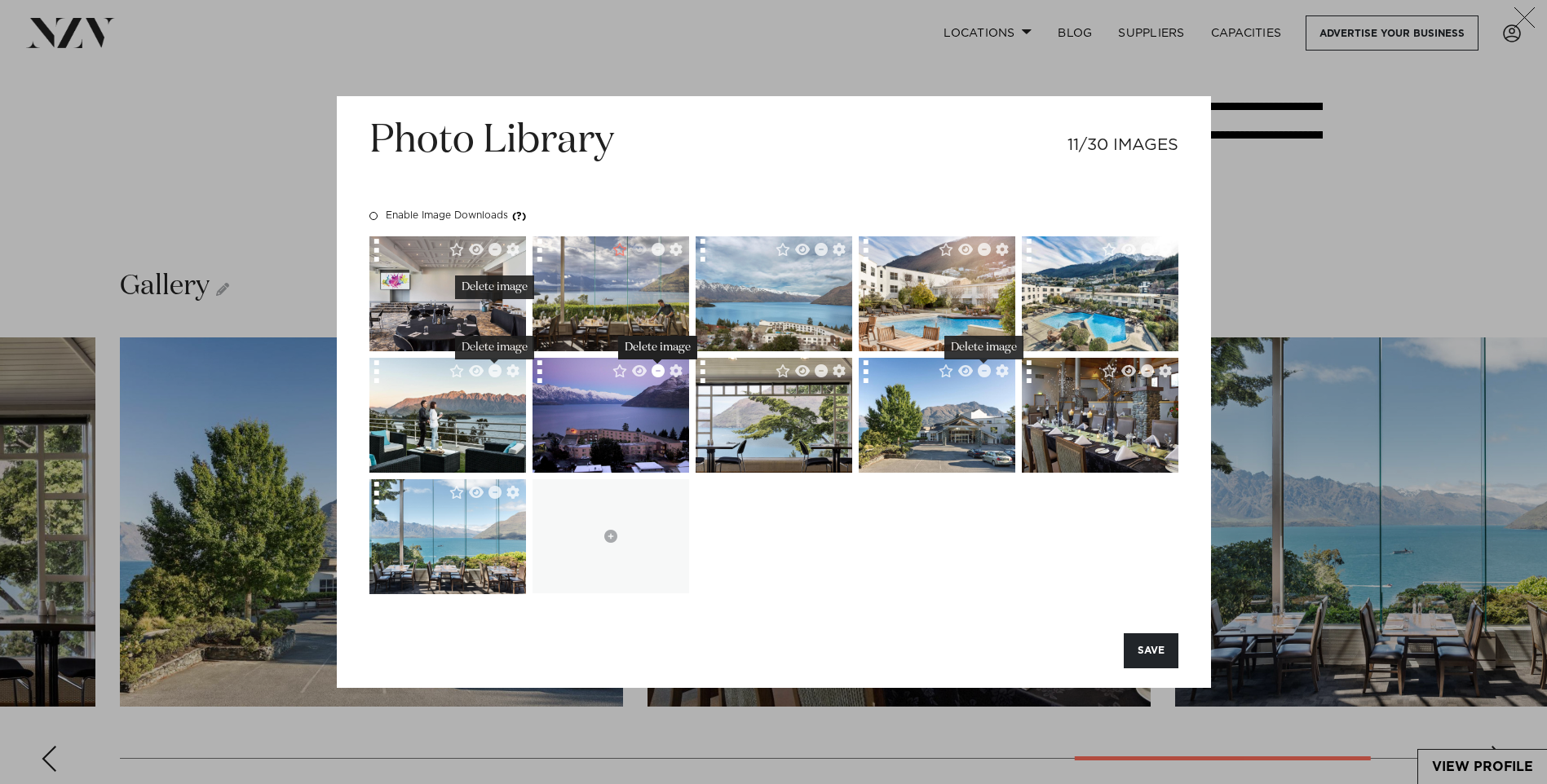
click at [657, 375] on icon "Delete image" at bounding box center [657, 371] width 13 height 13
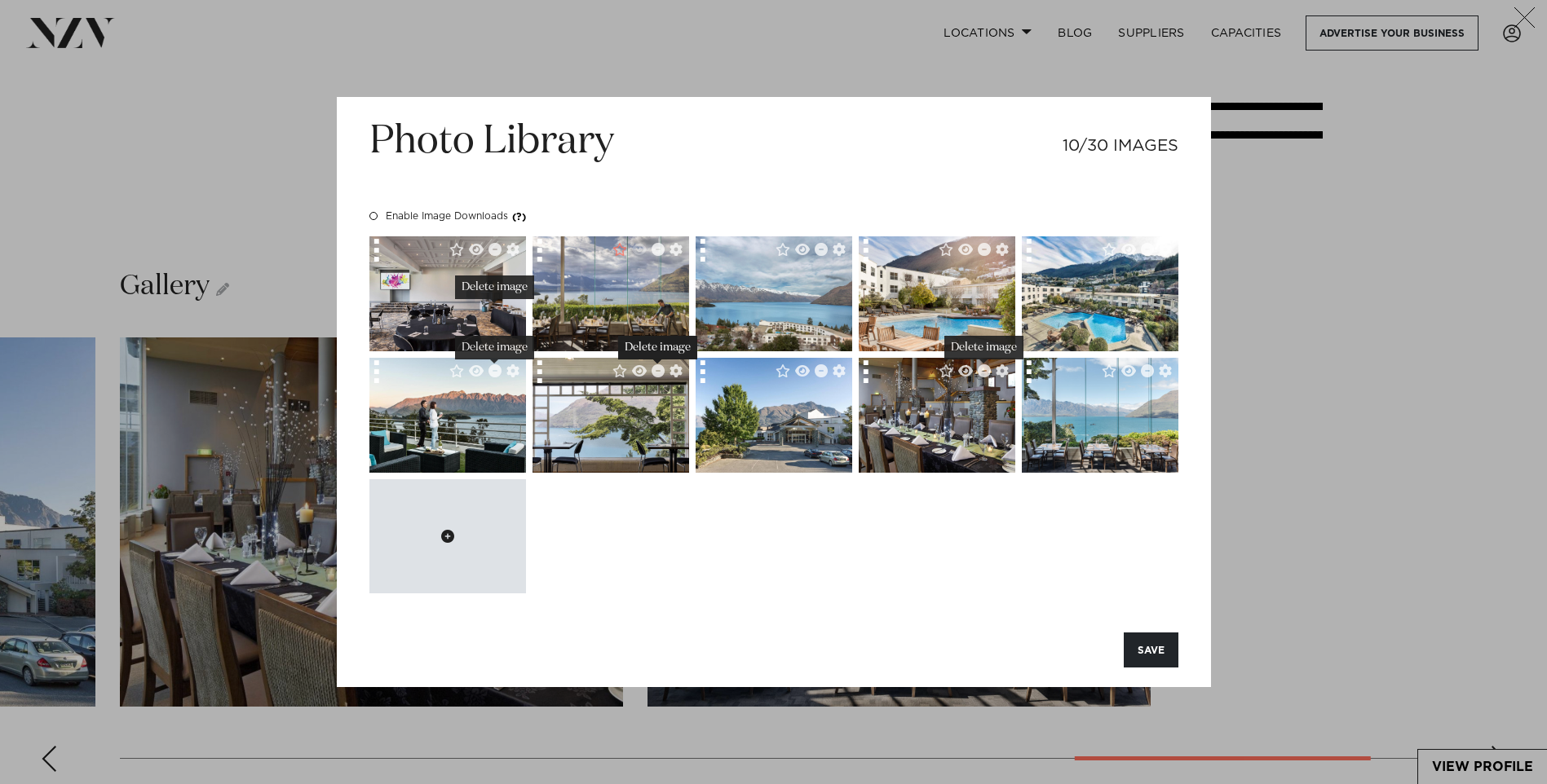
click at [445, 535] on icon at bounding box center [447, 535] width 13 height 13
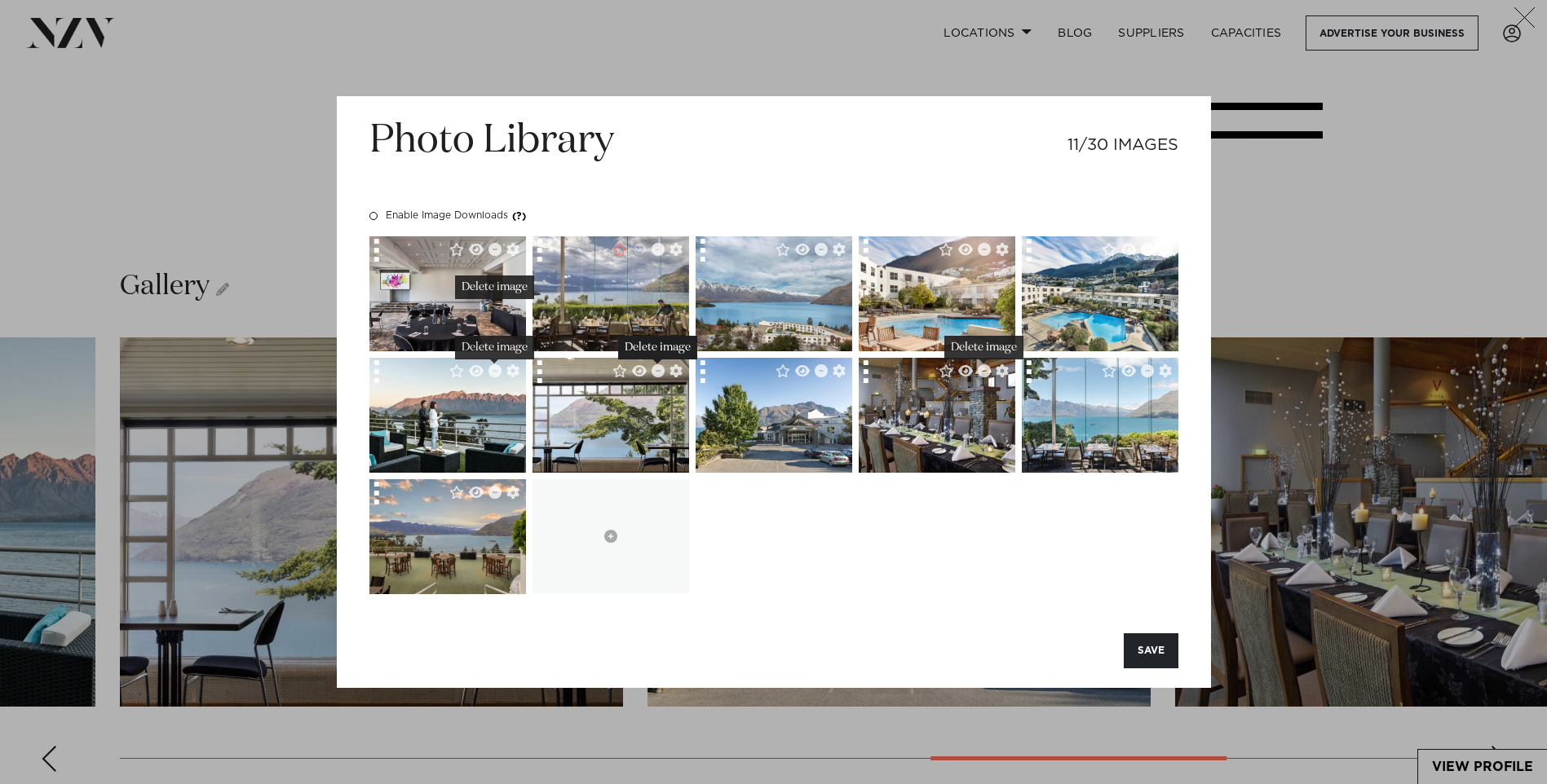
click at [867, 608] on div "Photo Library 11/30 IMAGES Enable Image Downloads (?) SAVE" at bounding box center [774, 392] width 874 height 592
click at [853, 153] on div "Photo Library 11/30 IMAGES" at bounding box center [774, 162] width 809 height 92
click at [790, 578] on div at bounding box center [774, 414] width 809 height 358
click at [614, 529] on icon at bounding box center [610, 535] width 13 height 13
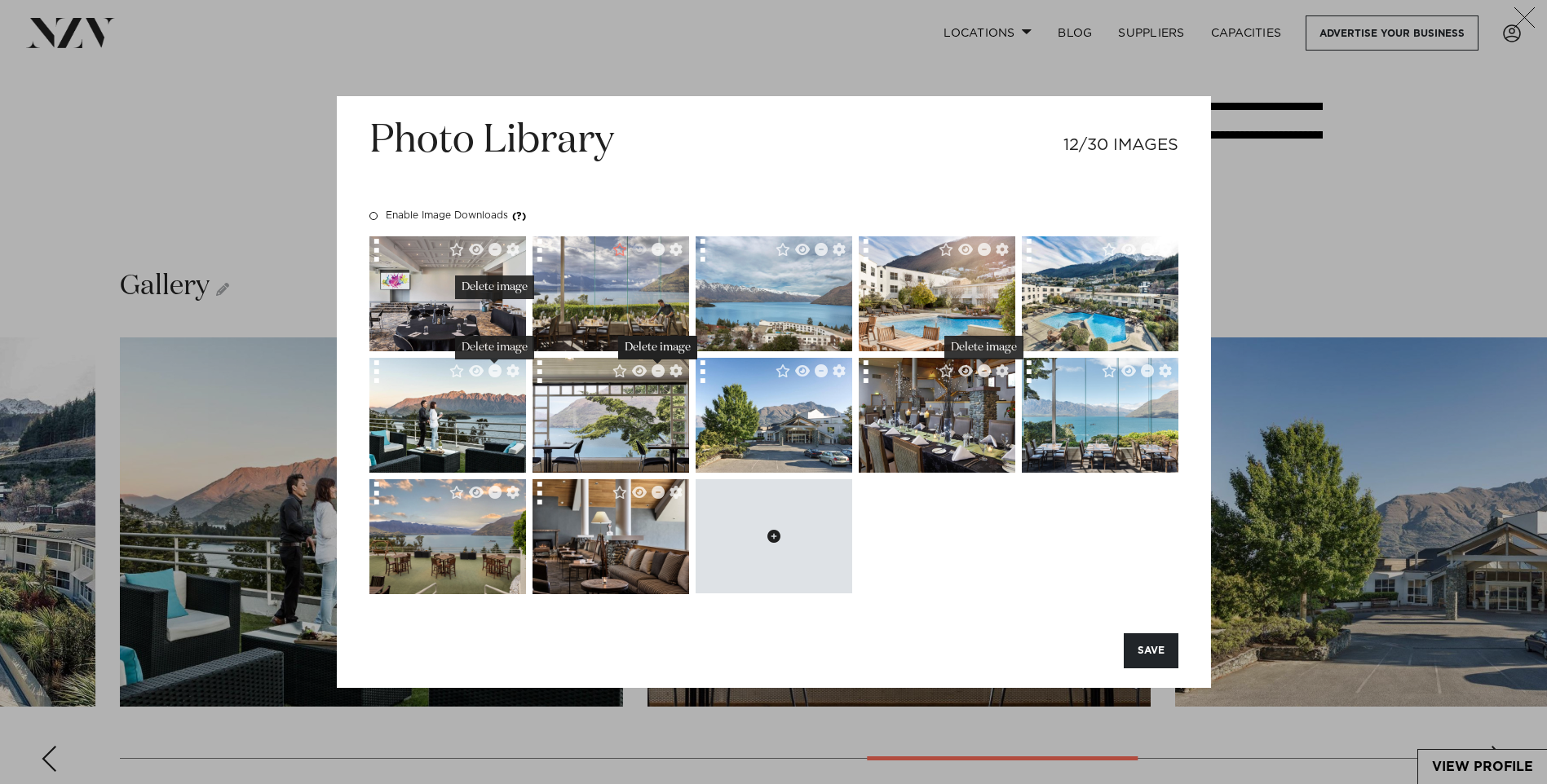
click at [774, 533] on icon at bounding box center [774, 535] width 13 height 13
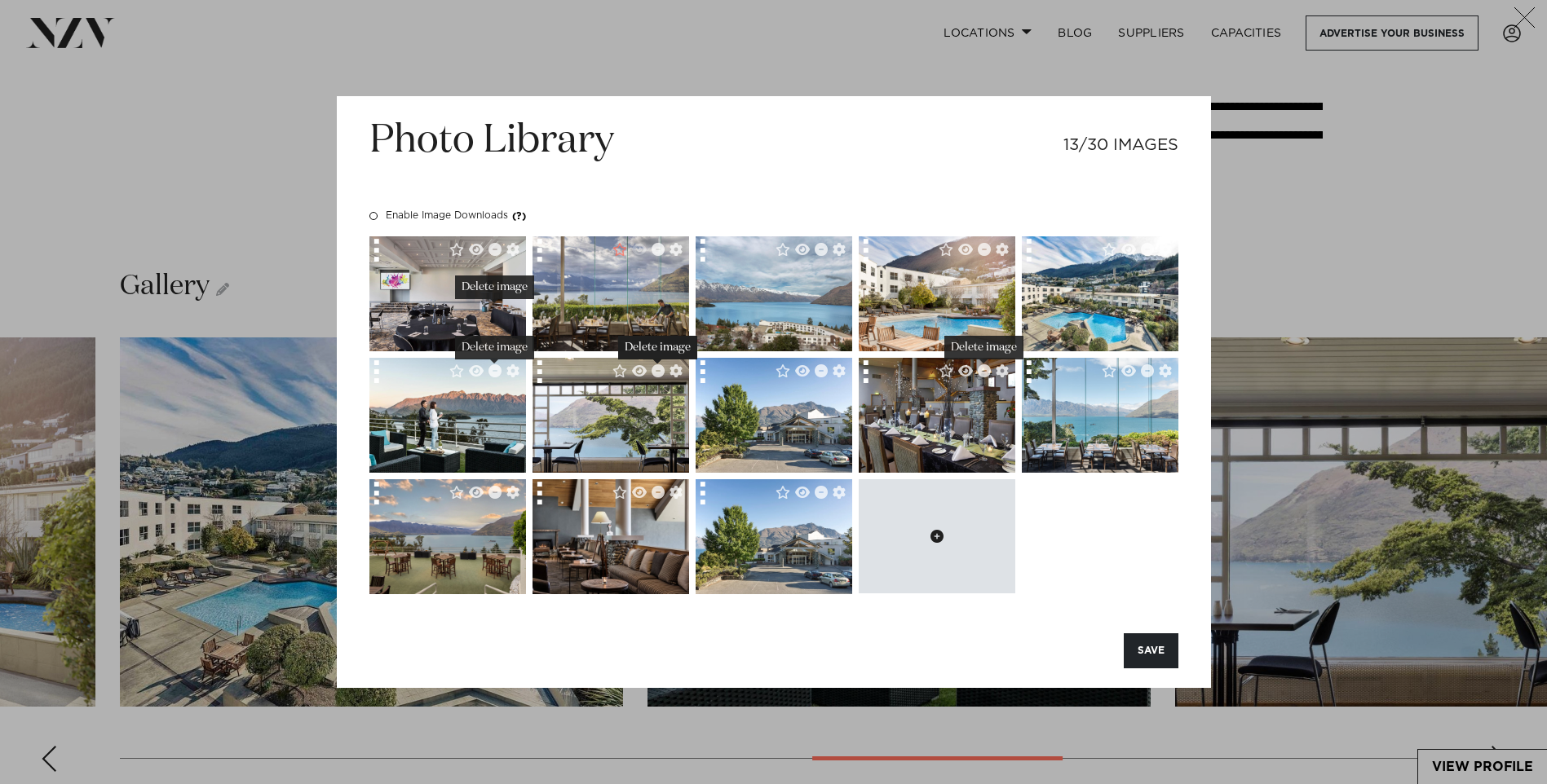
click at [943, 534] on button at bounding box center [936, 535] width 156 height 114
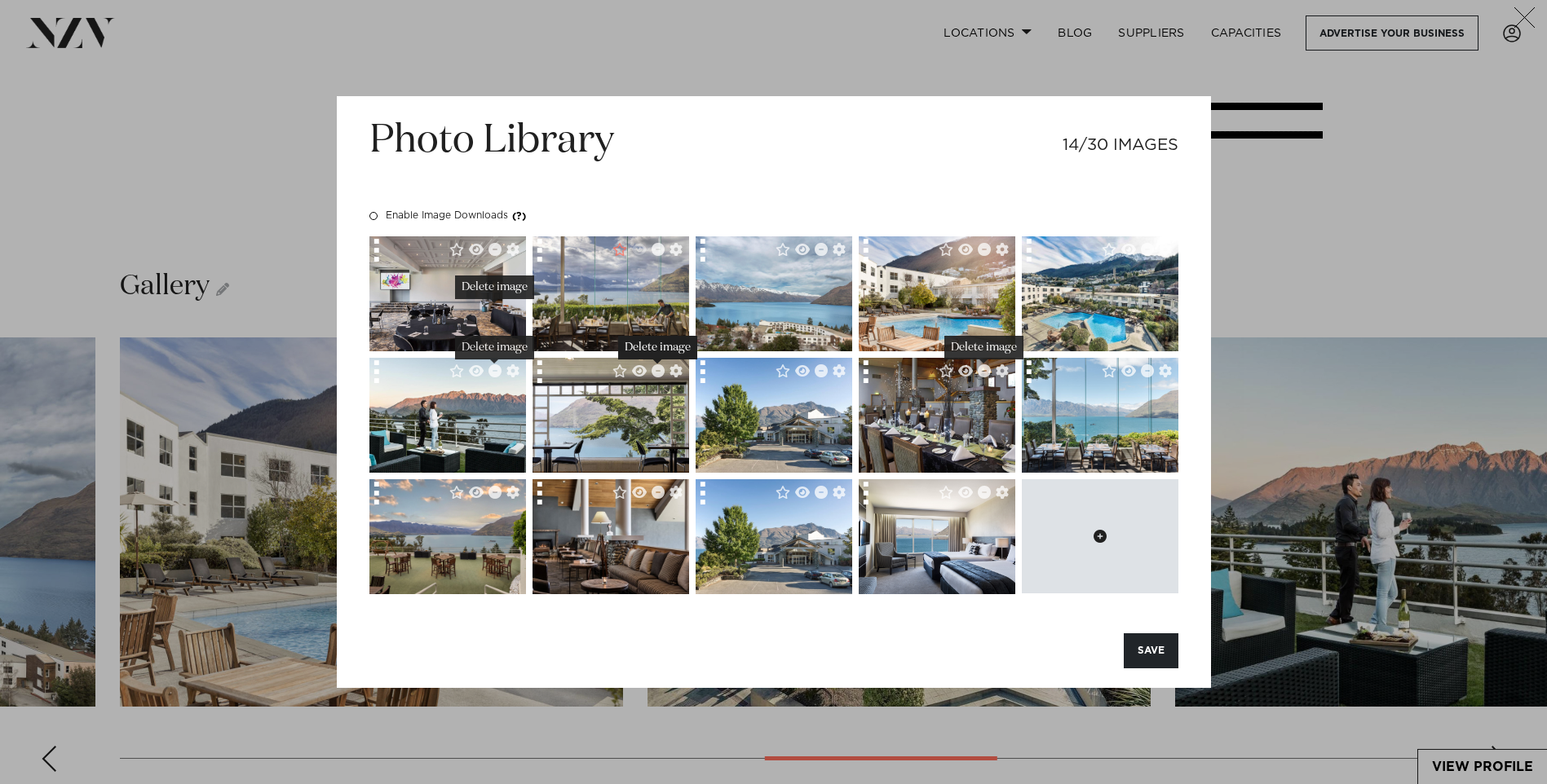
click at [1100, 533] on icon at bounding box center [1099, 535] width 13 height 13
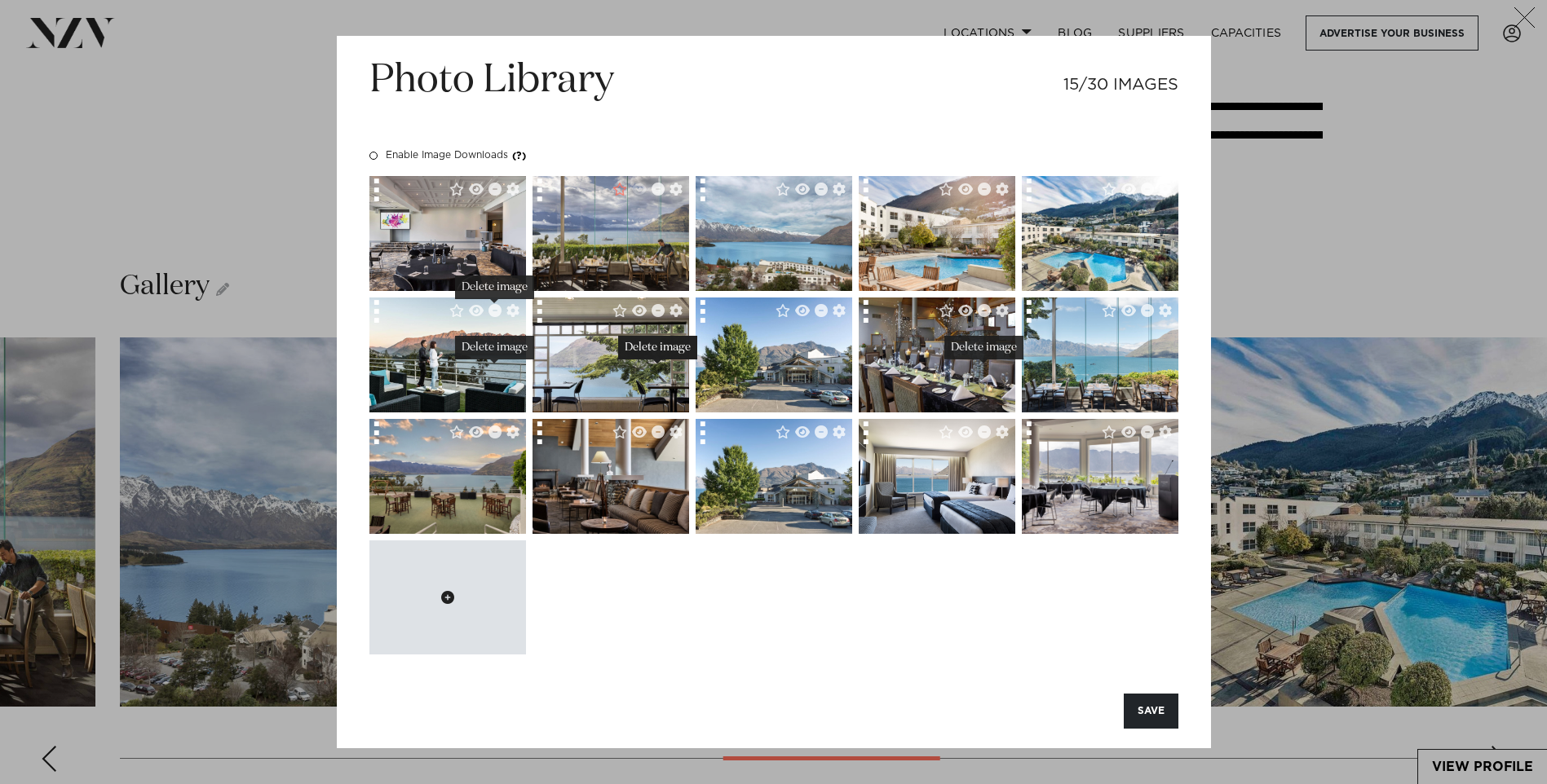
click at [443, 596] on icon at bounding box center [447, 597] width 13 height 13
type input "**********"
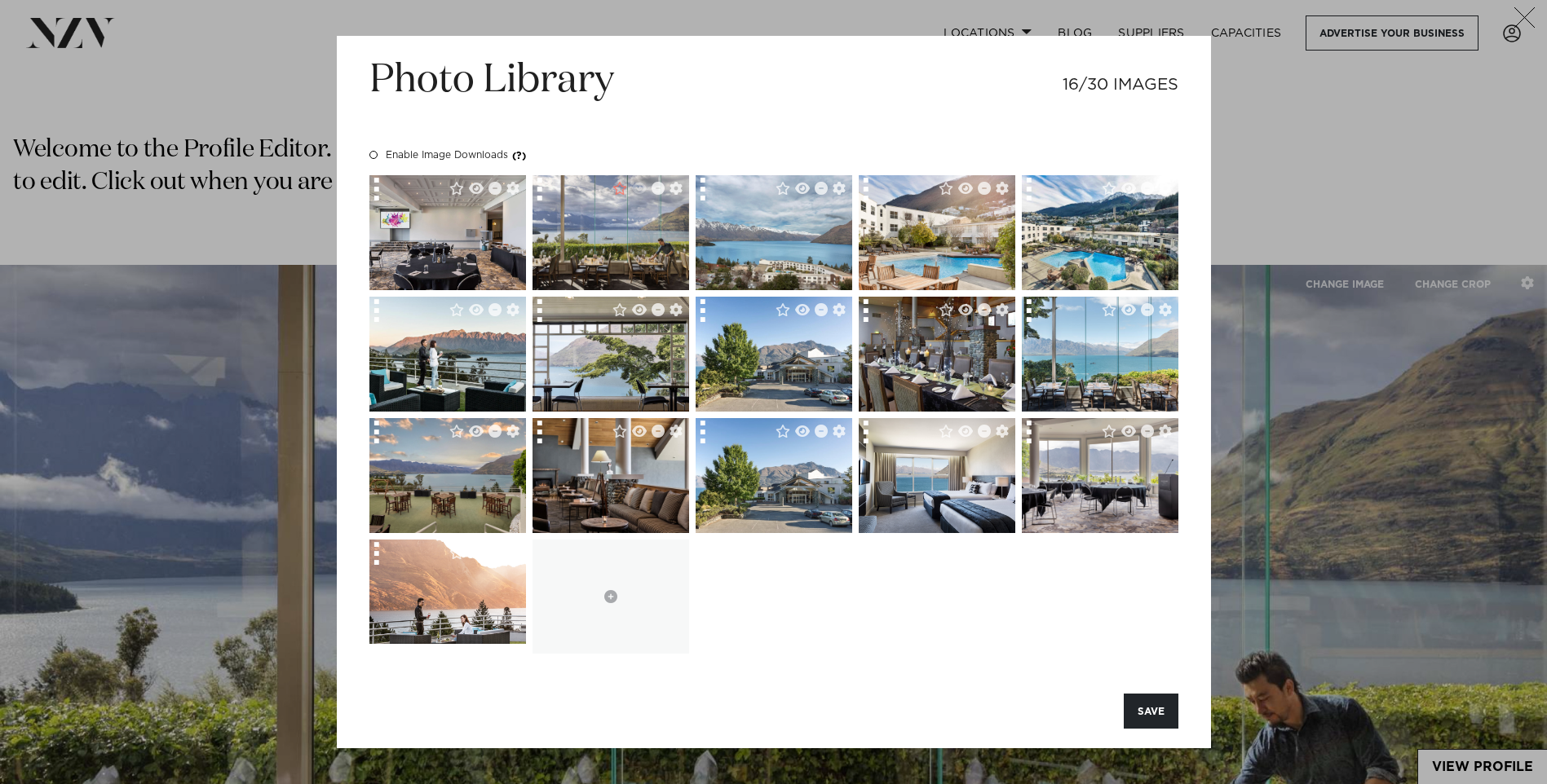
scroll to position [2771, 0]
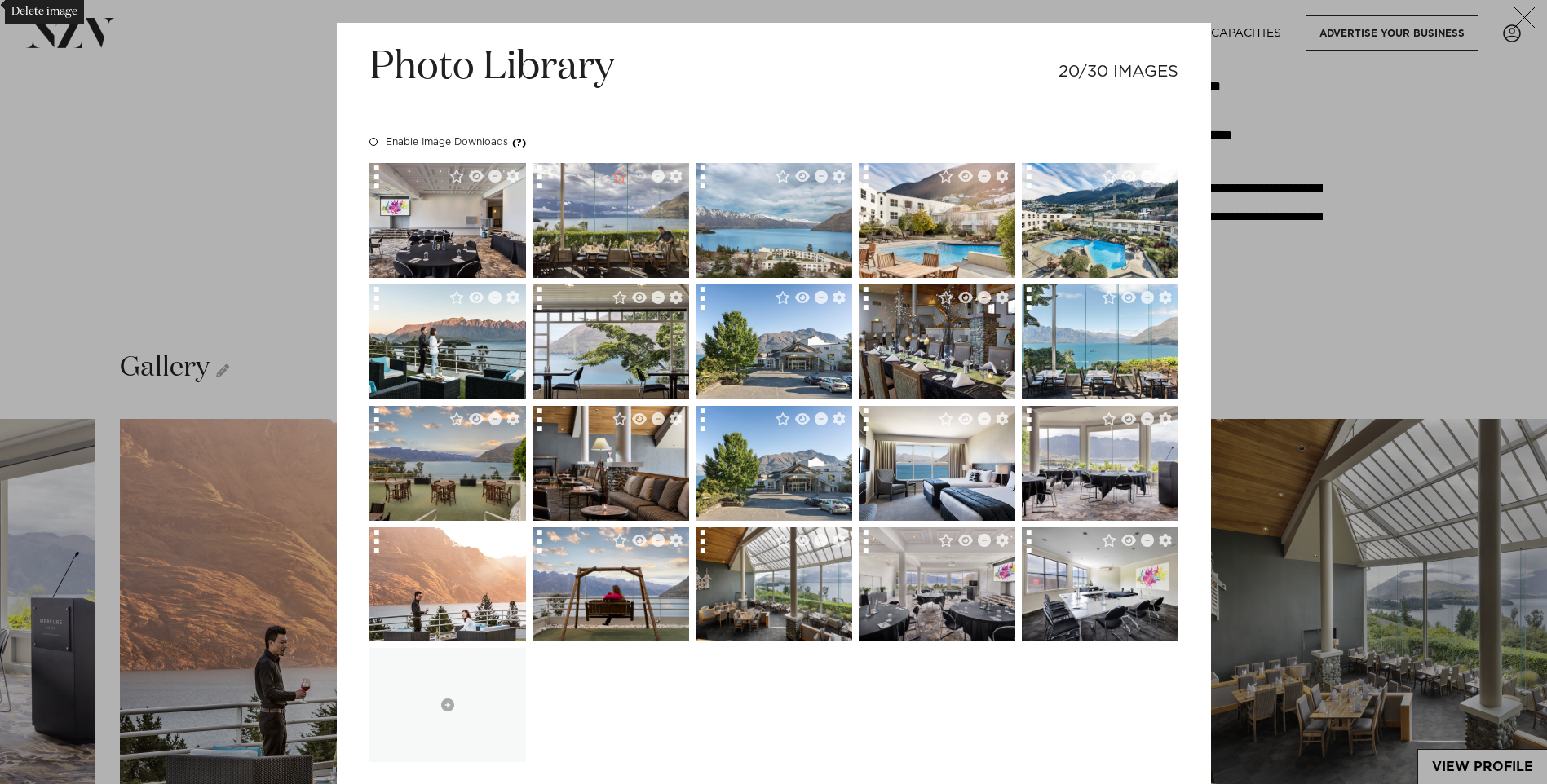
scroll to position [2689, 0]
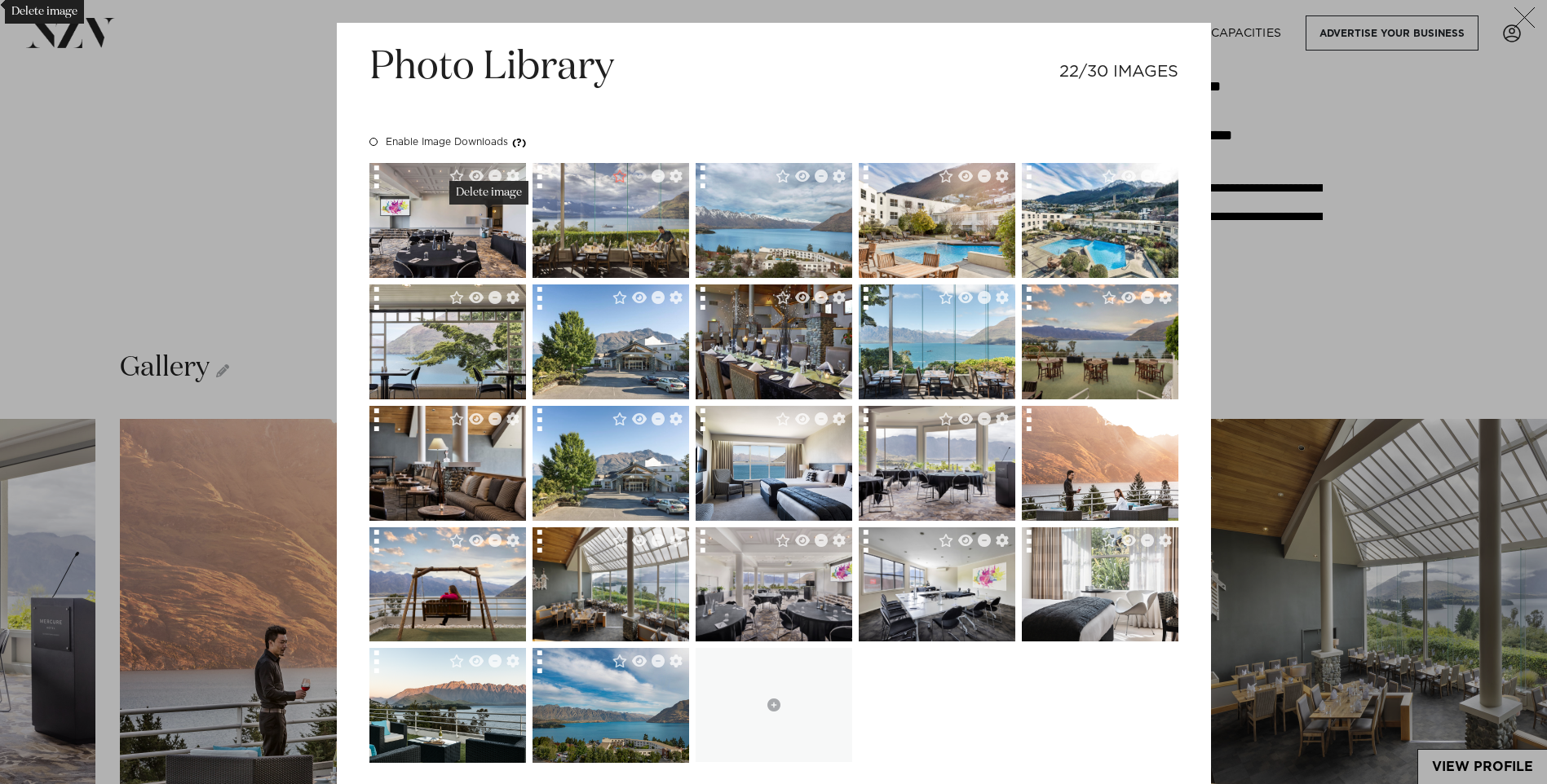
scroll to position [82, 0]
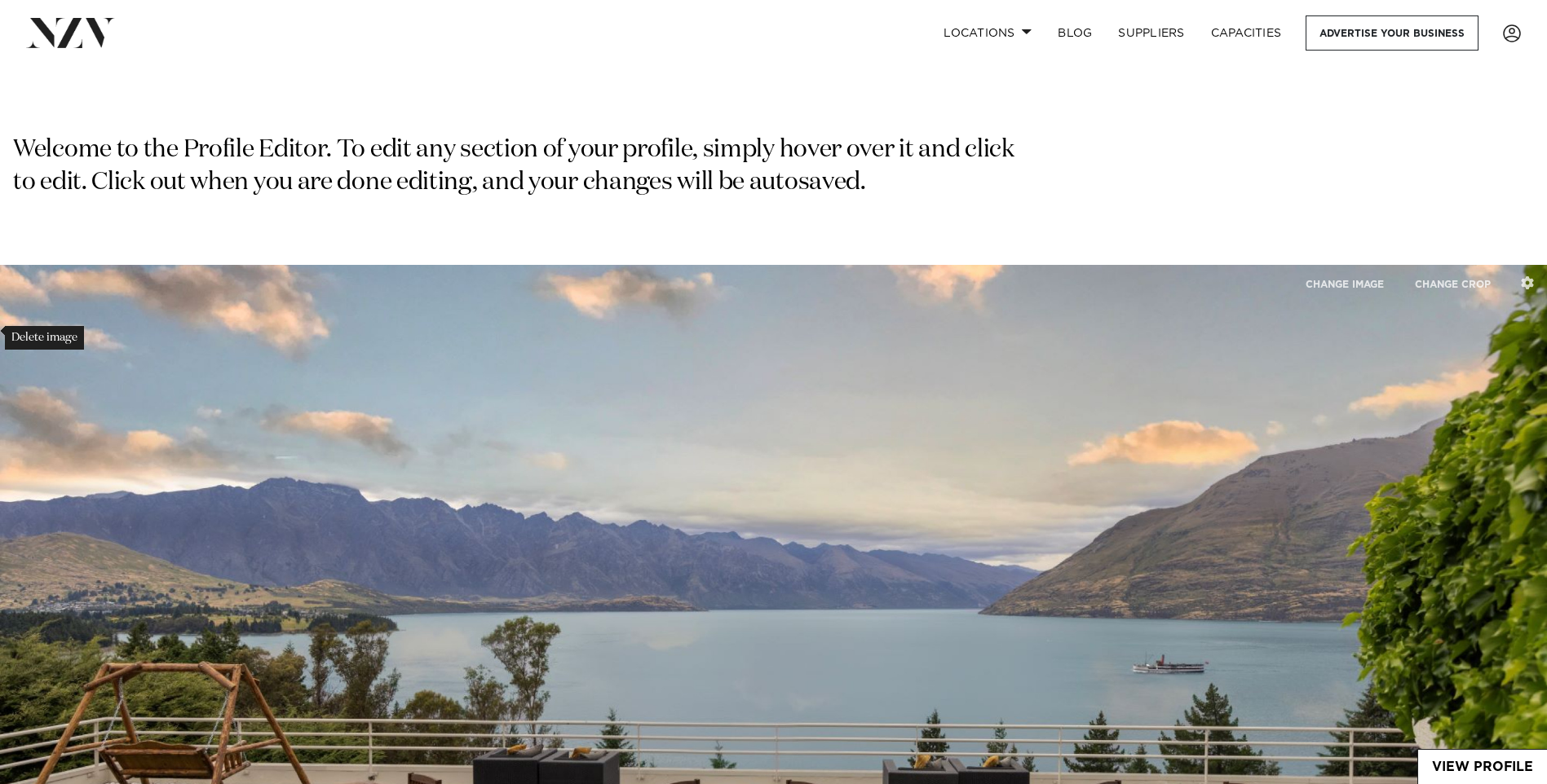
scroll to position [326, 0]
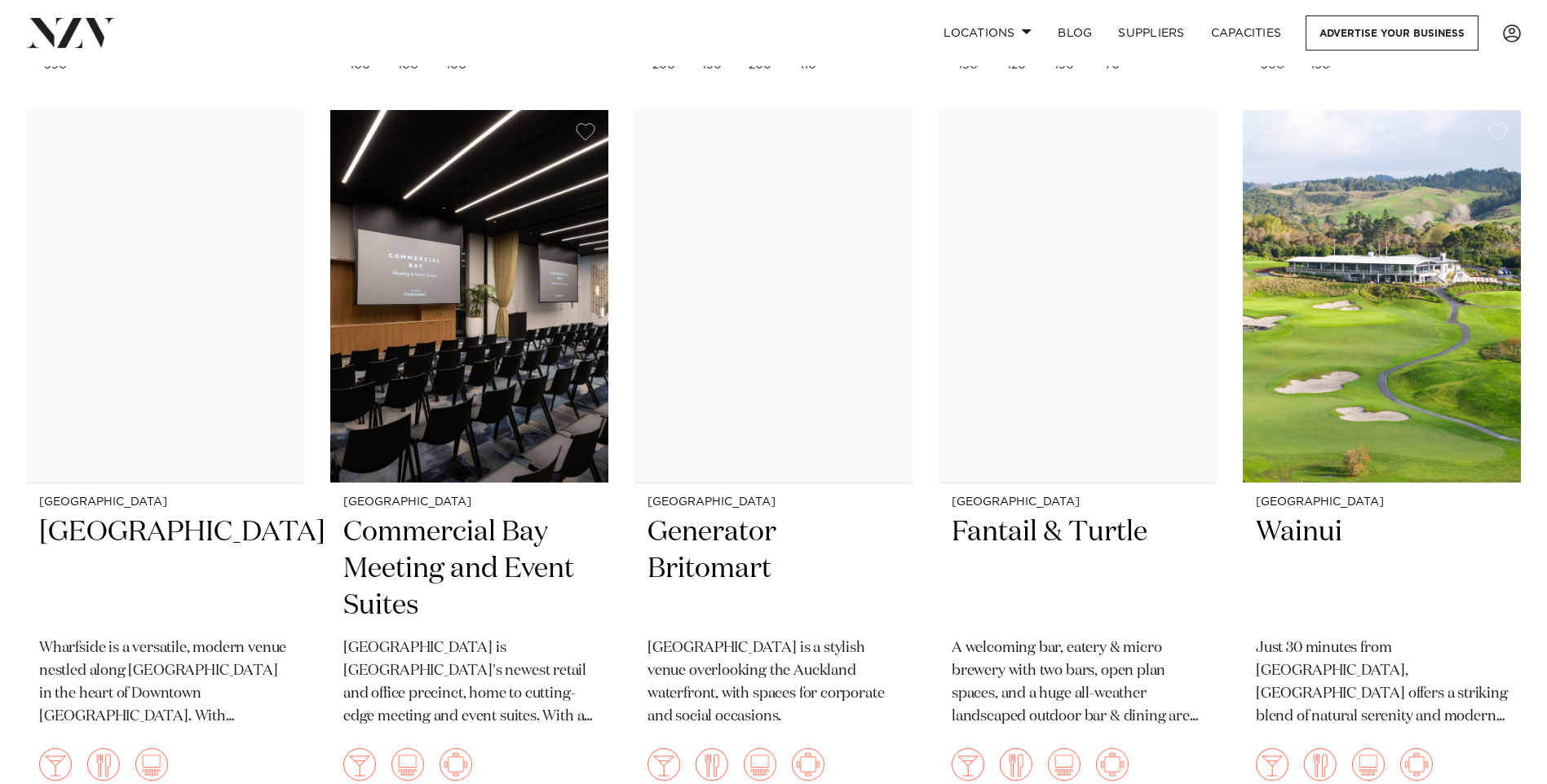
scroll to position [3587, 0]
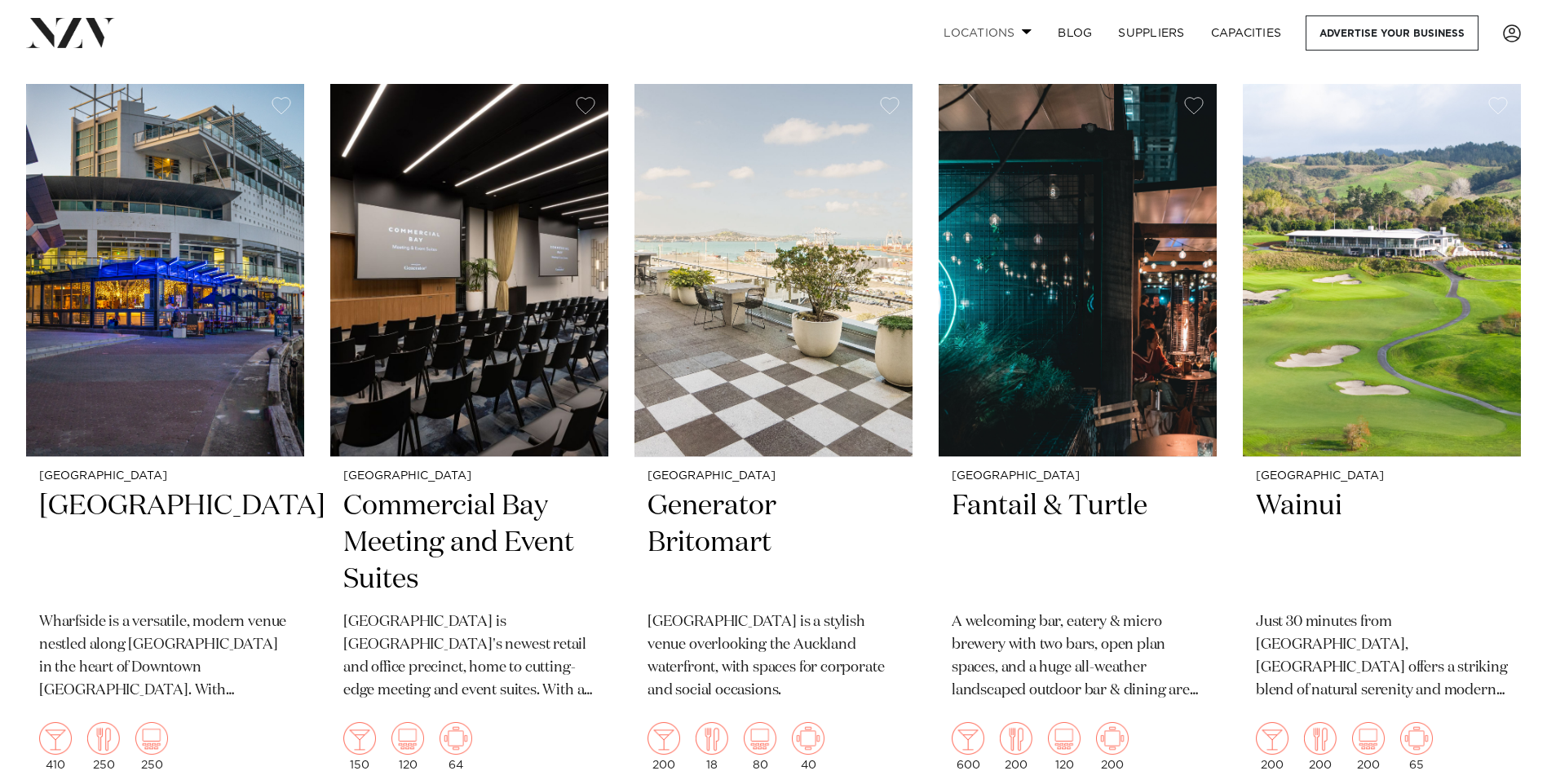
click at [968, 41] on link "Locations" at bounding box center [987, 33] width 114 height 35
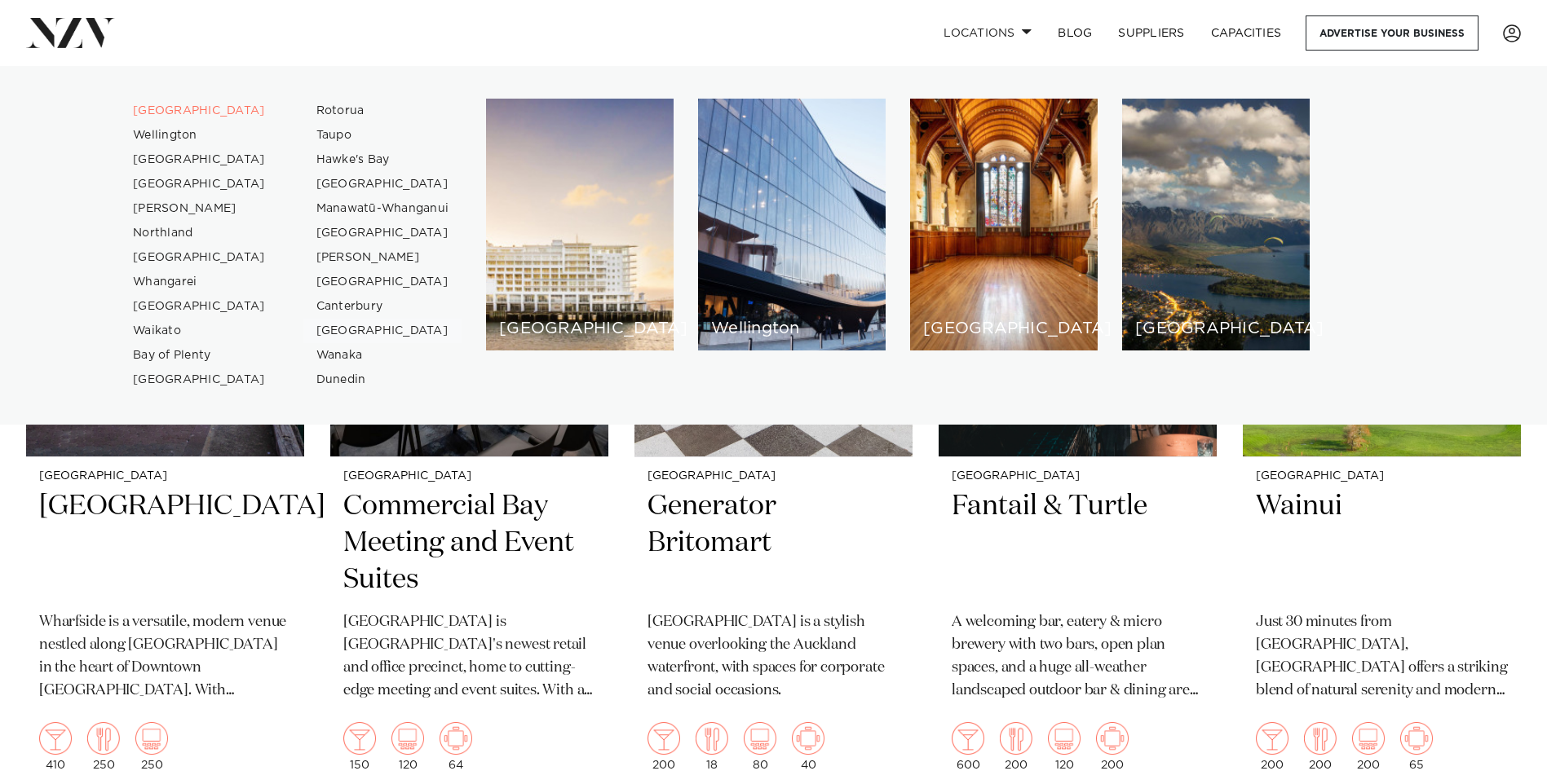
click at [351, 330] on link "[GEOGRAPHIC_DATA]" at bounding box center [382, 331] width 159 height 24
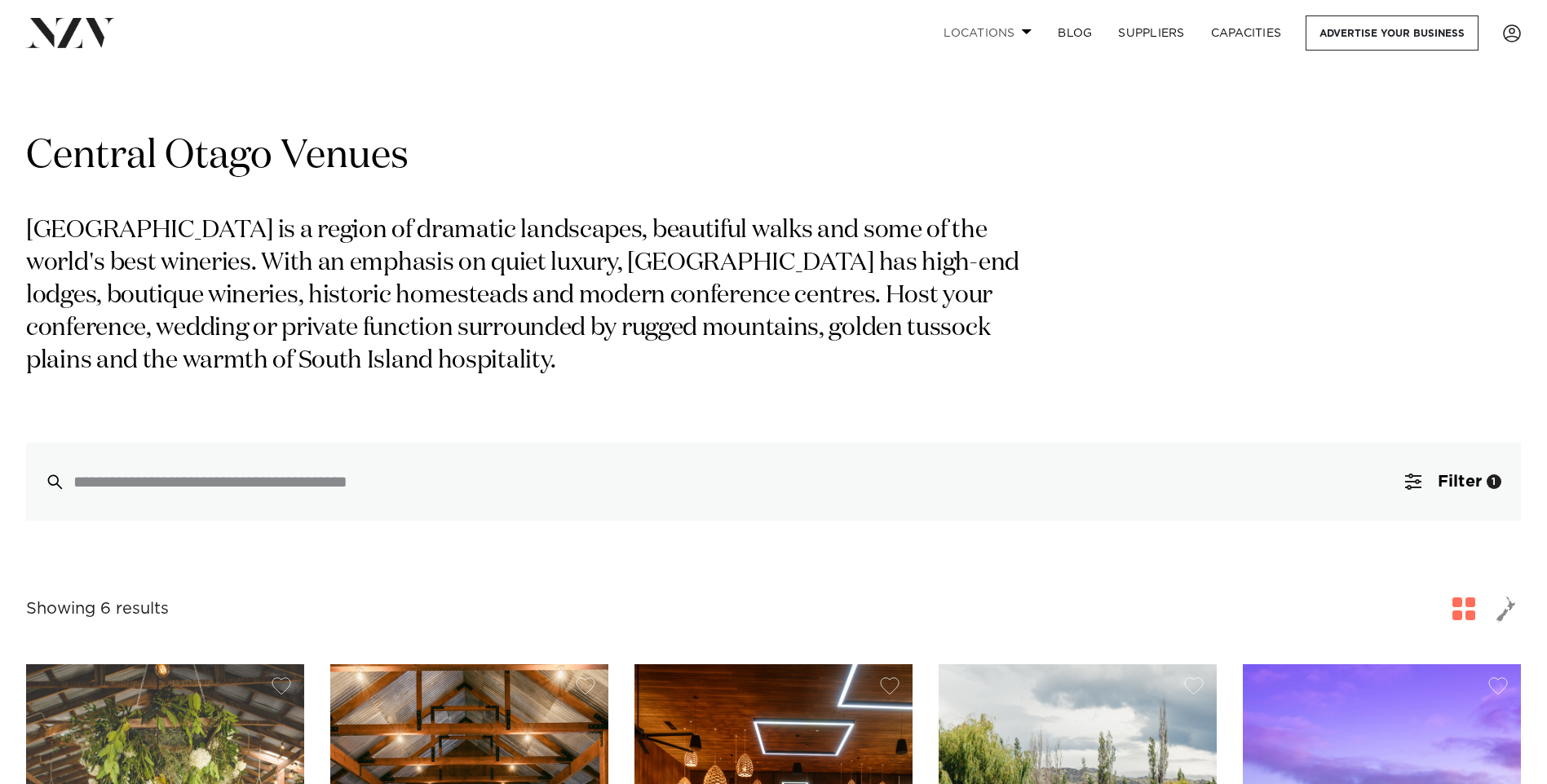
click at [996, 37] on link "Locations" at bounding box center [987, 33] width 114 height 35
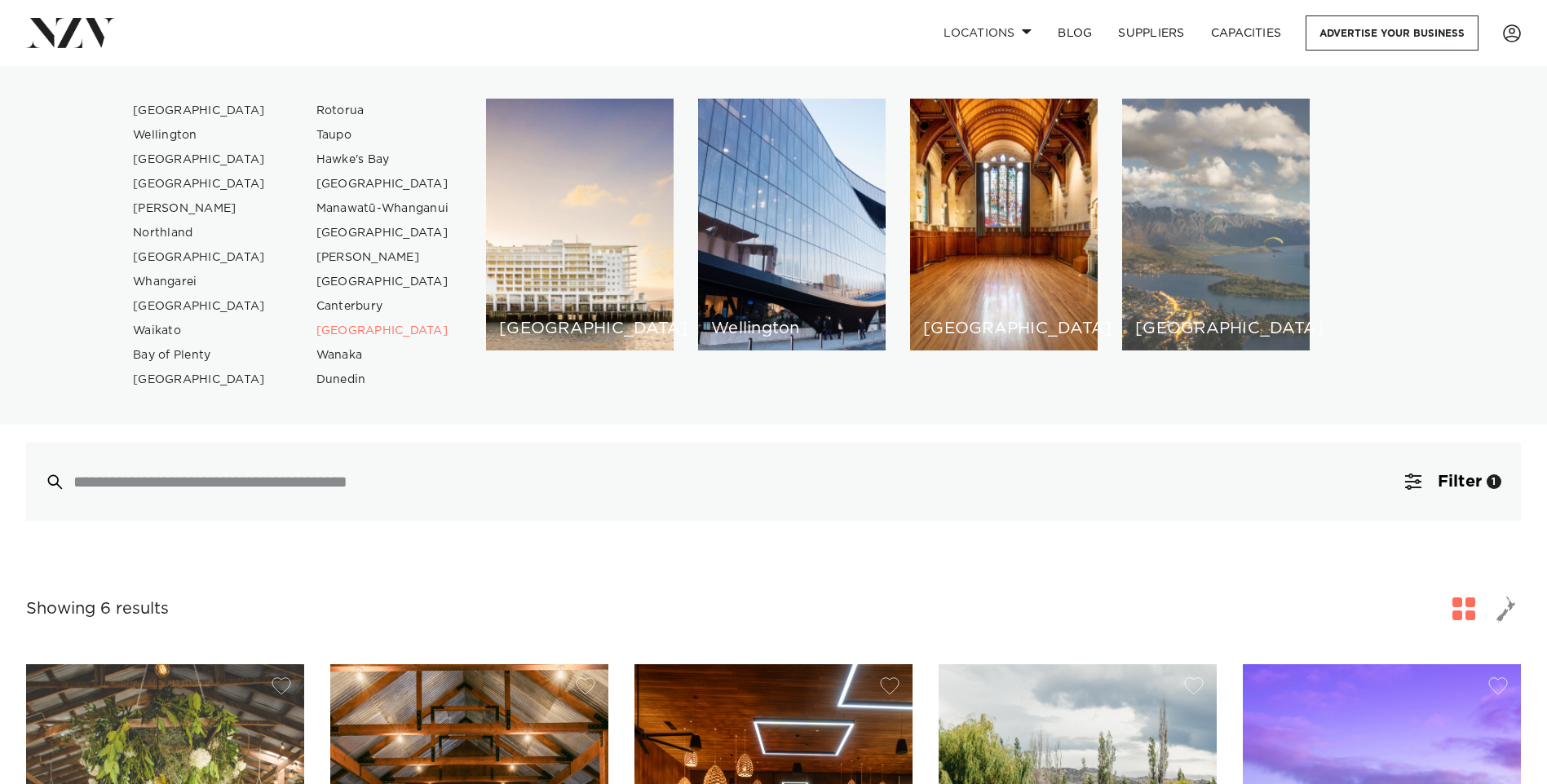
click at [1160, 294] on div "[GEOGRAPHIC_DATA]" at bounding box center [1215, 224] width 187 height 252
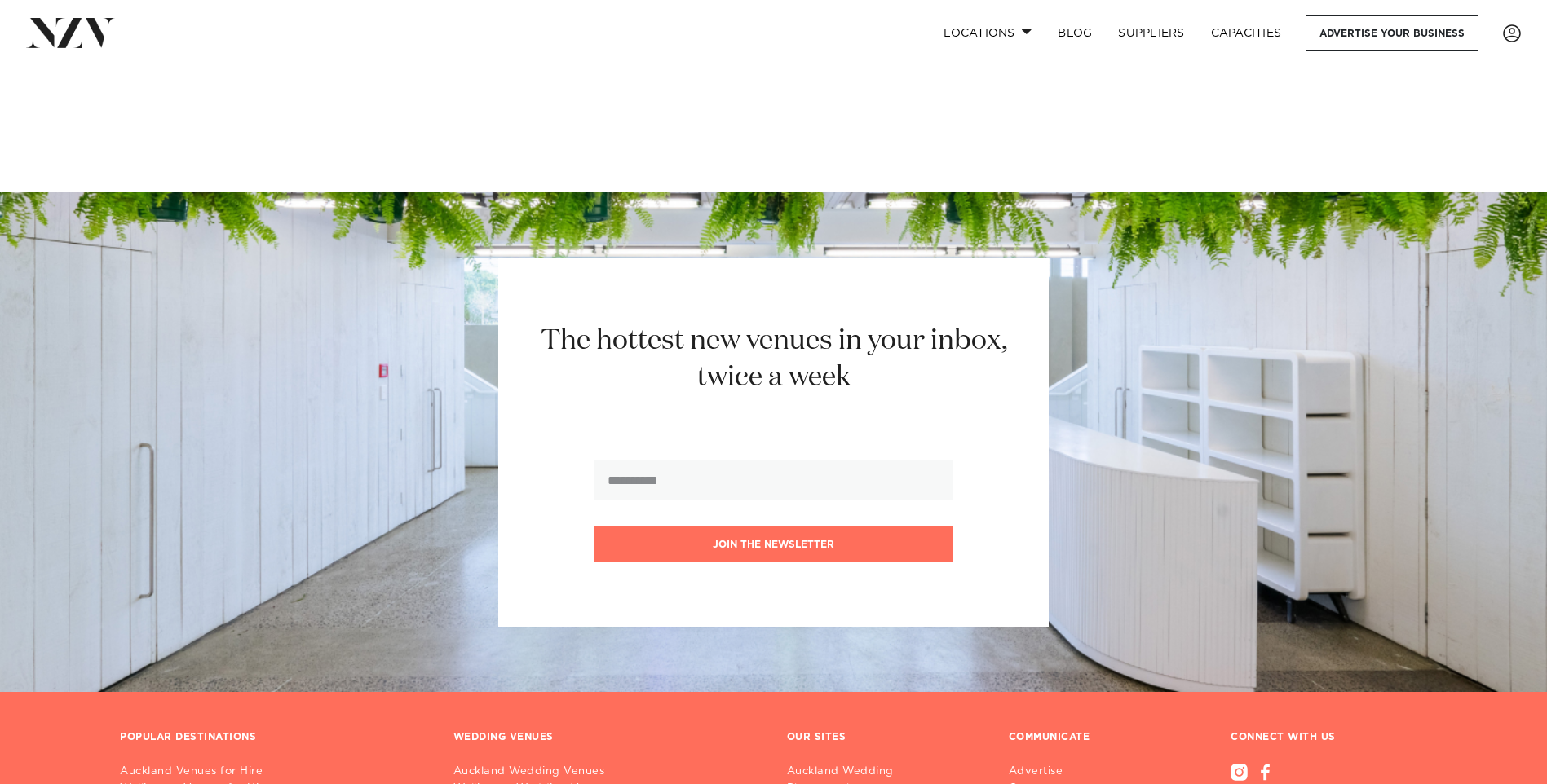
scroll to position [2119, 0]
